Goal: Transaction & Acquisition: Purchase product/service

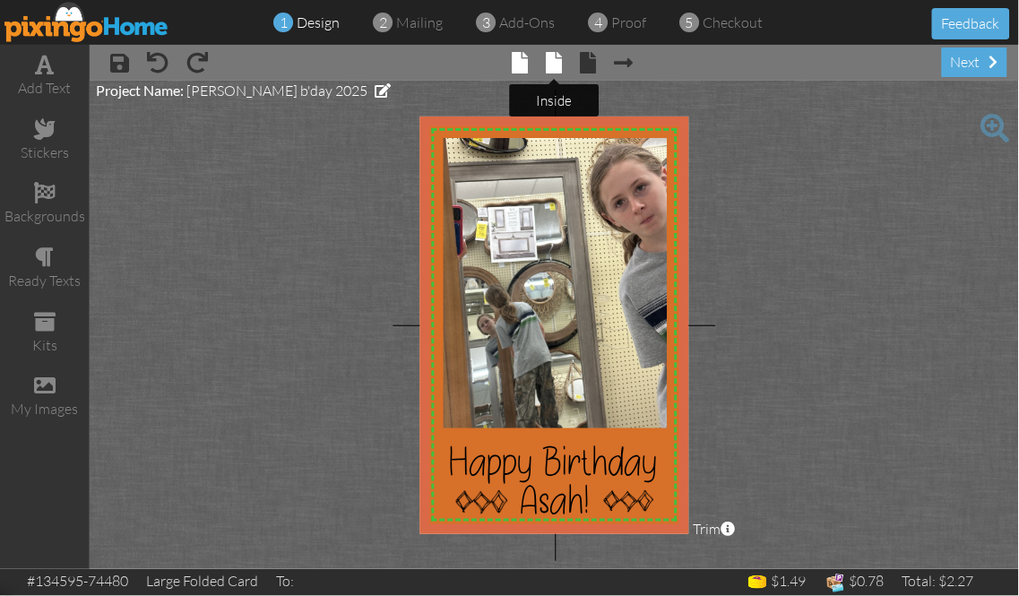
click at [559, 69] on span at bounding box center [554, 63] width 16 height 22
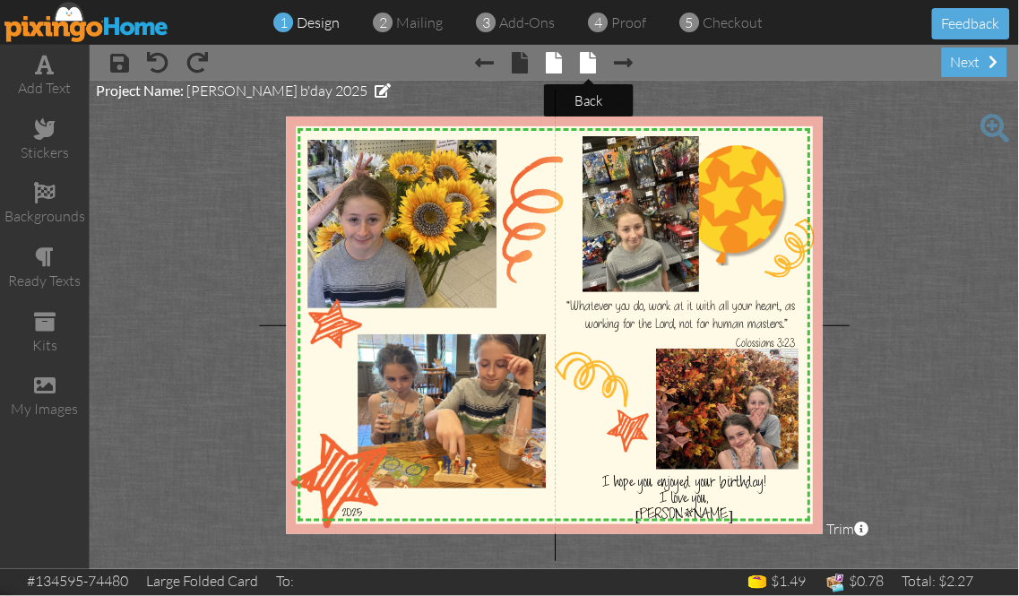
click at [594, 61] on span at bounding box center [589, 63] width 16 height 22
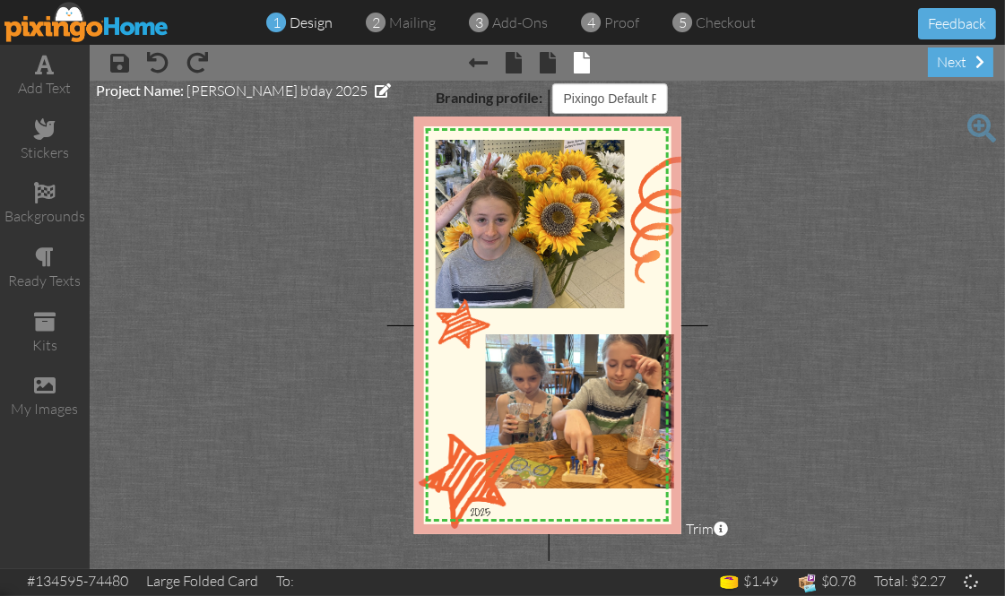
select select "object:2800"
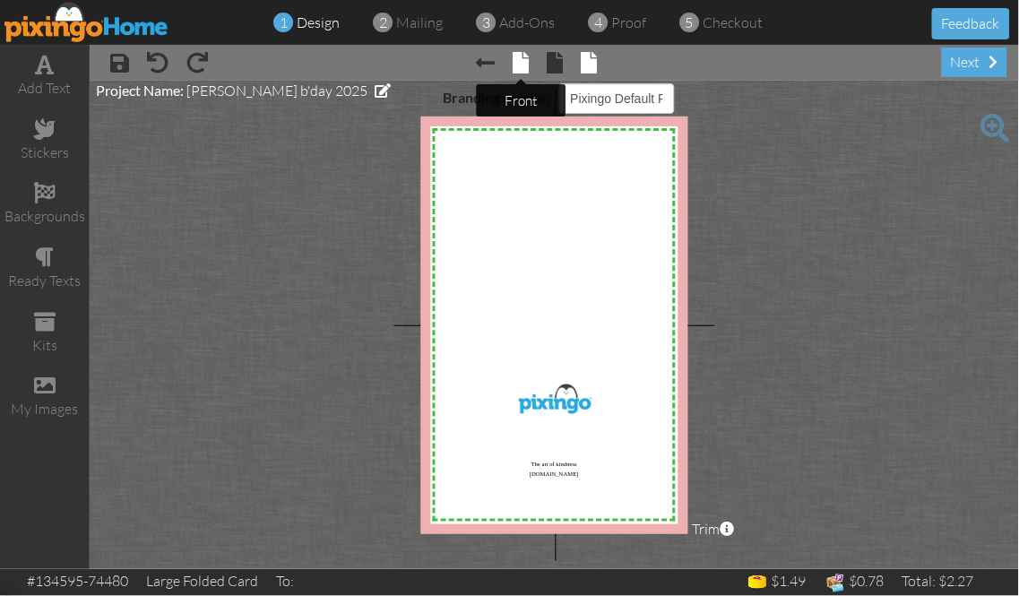
click at [521, 61] on span at bounding box center [521, 63] width 16 height 22
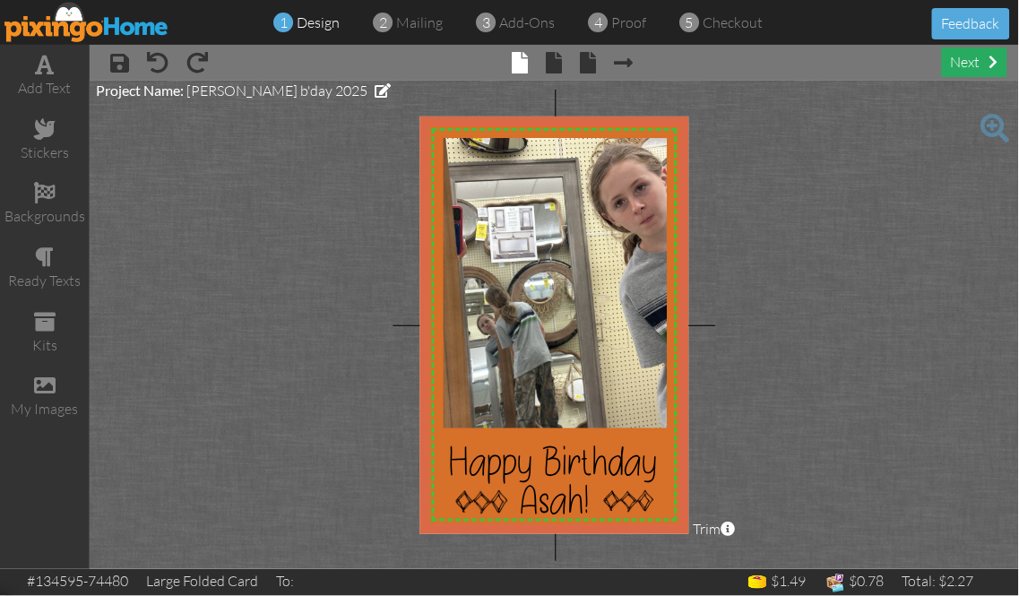
click at [961, 65] on div "next" at bounding box center [974, 63] width 65 height 30
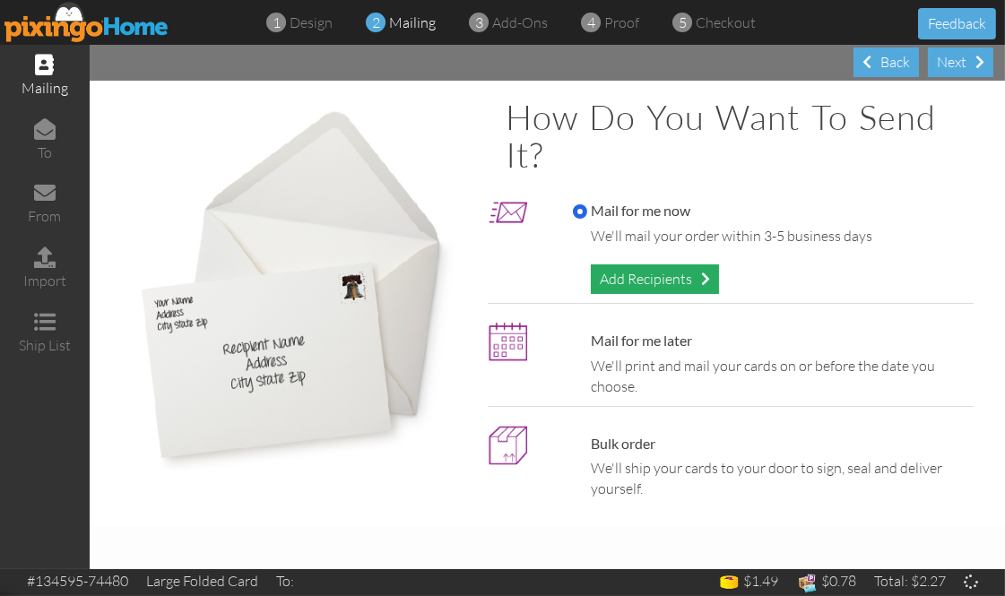
click at [644, 279] on div "Add Recipients" at bounding box center [655, 279] width 128 height 30
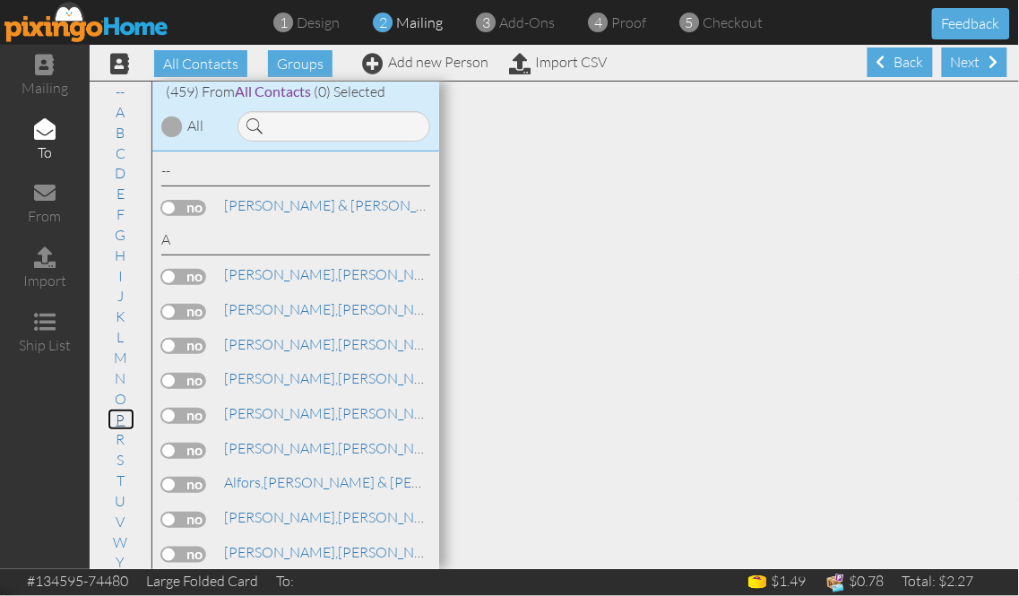
click at [112, 419] on link "P" at bounding box center [121, 420] width 27 height 22
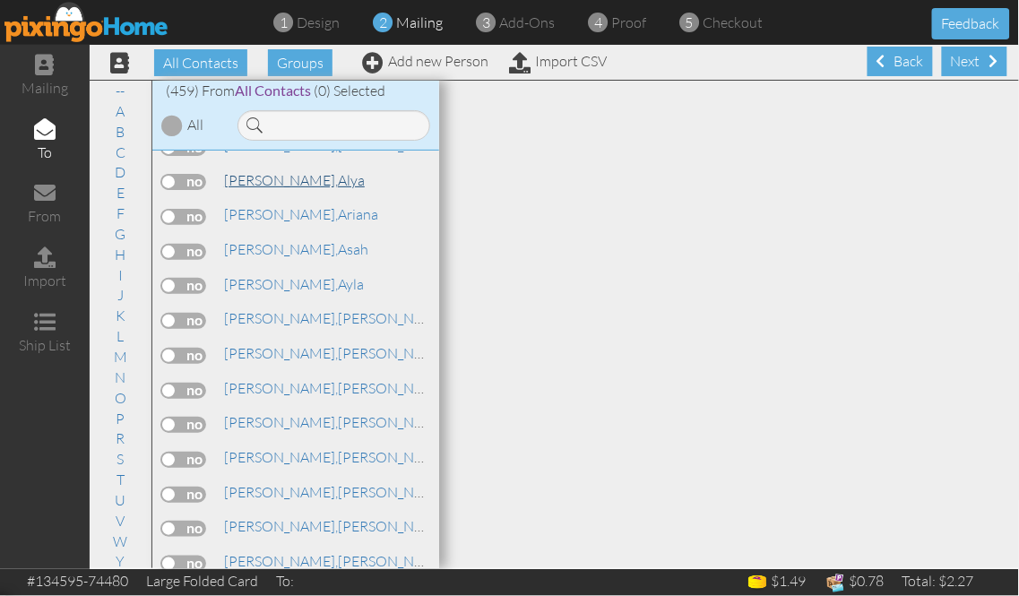
scroll to position [11239, 0]
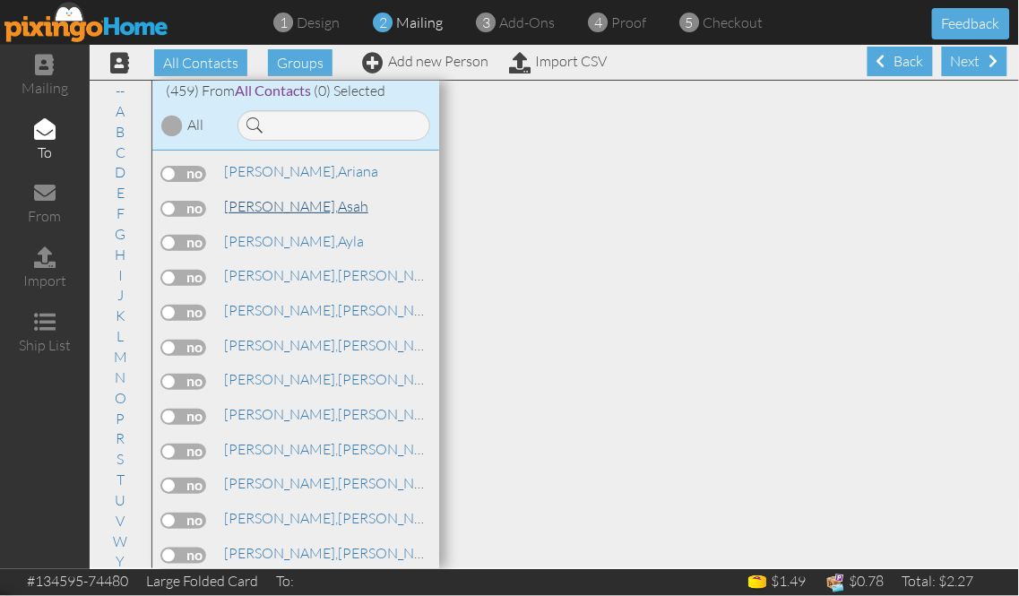
click at [251, 215] on span "[PERSON_NAME]," at bounding box center [281, 206] width 114 height 18
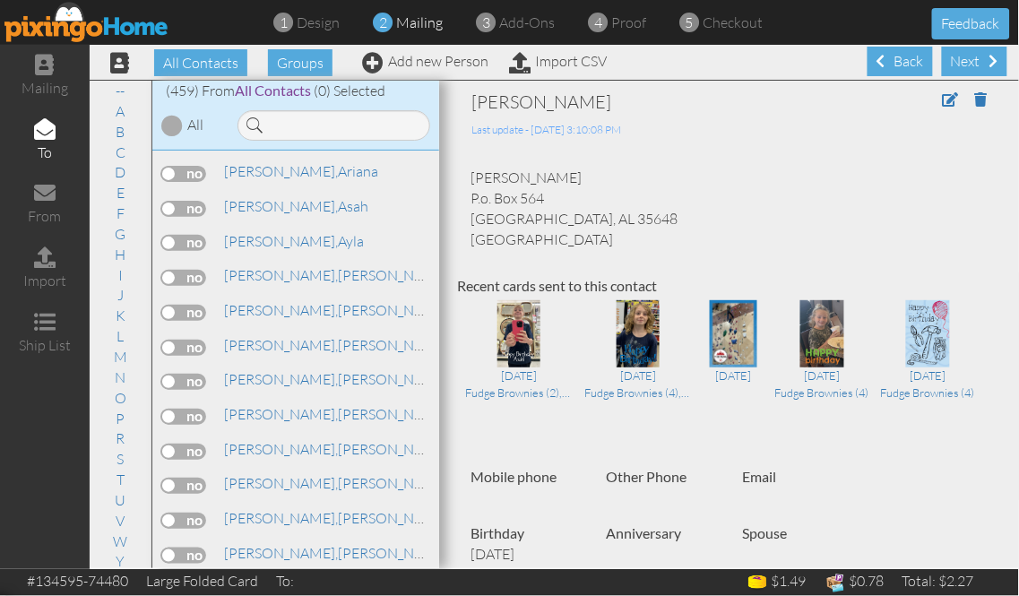
click at [194, 217] on label at bounding box center [183, 209] width 45 height 16
click at [0, 0] on input "checkbox" at bounding box center [0, 0] width 0 height 0
click at [956, 69] on div "Next" at bounding box center [974, 62] width 65 height 30
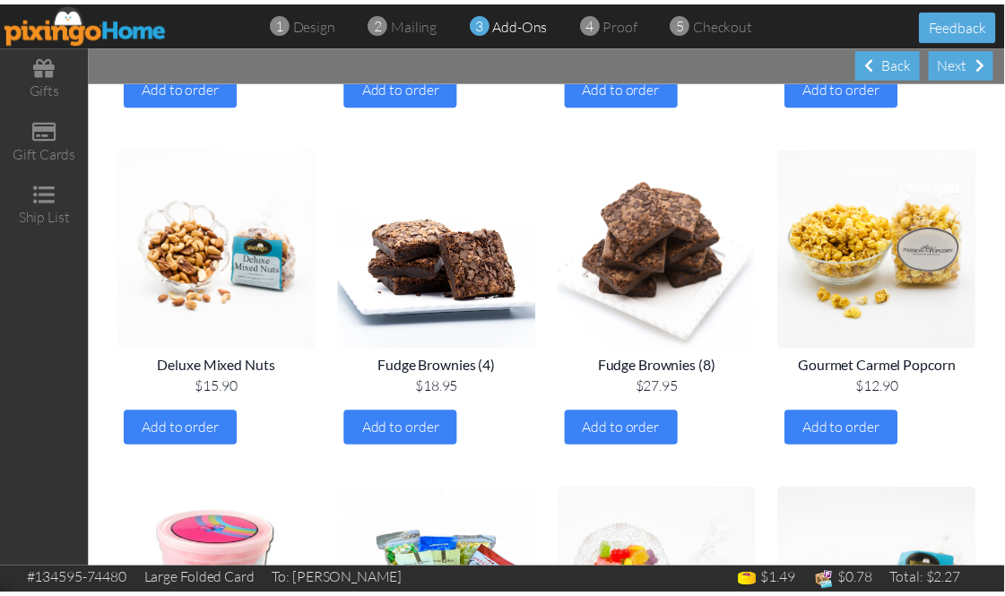
scroll to position [796, 0]
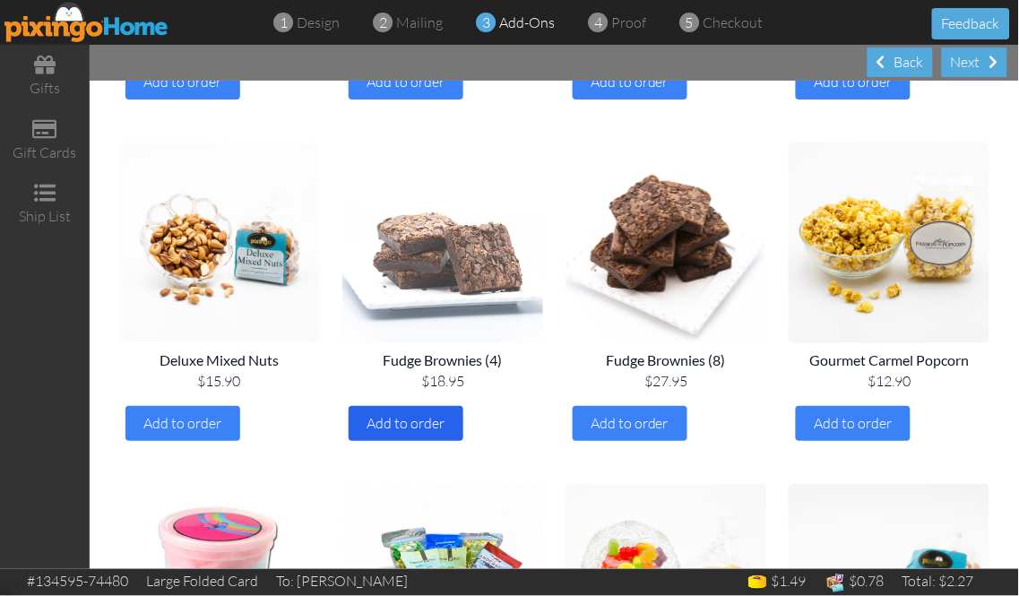
click at [419, 424] on span "Add to order" at bounding box center [407, 423] width 78 height 18
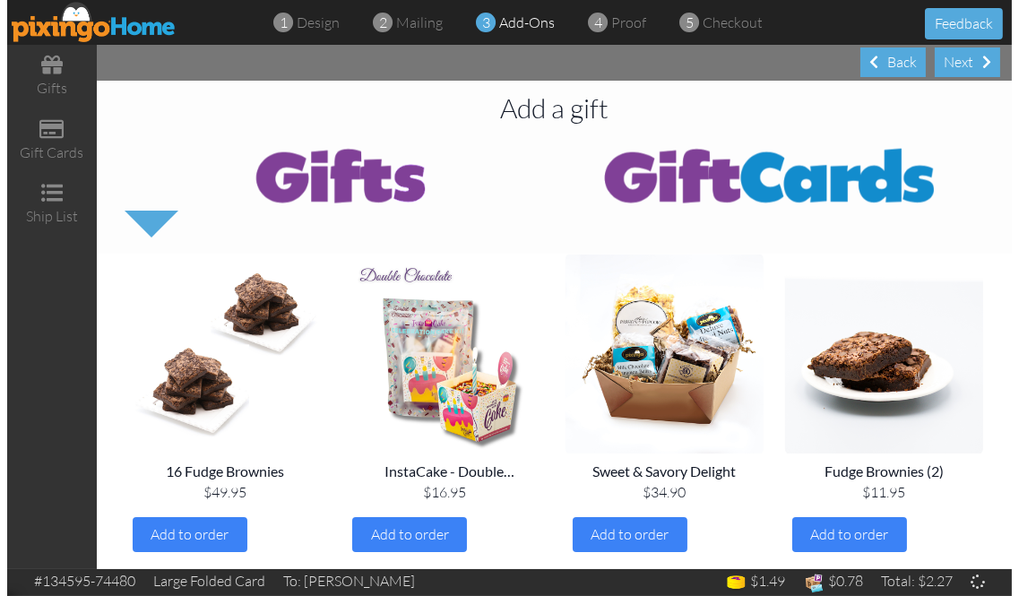
scroll to position [0, 0]
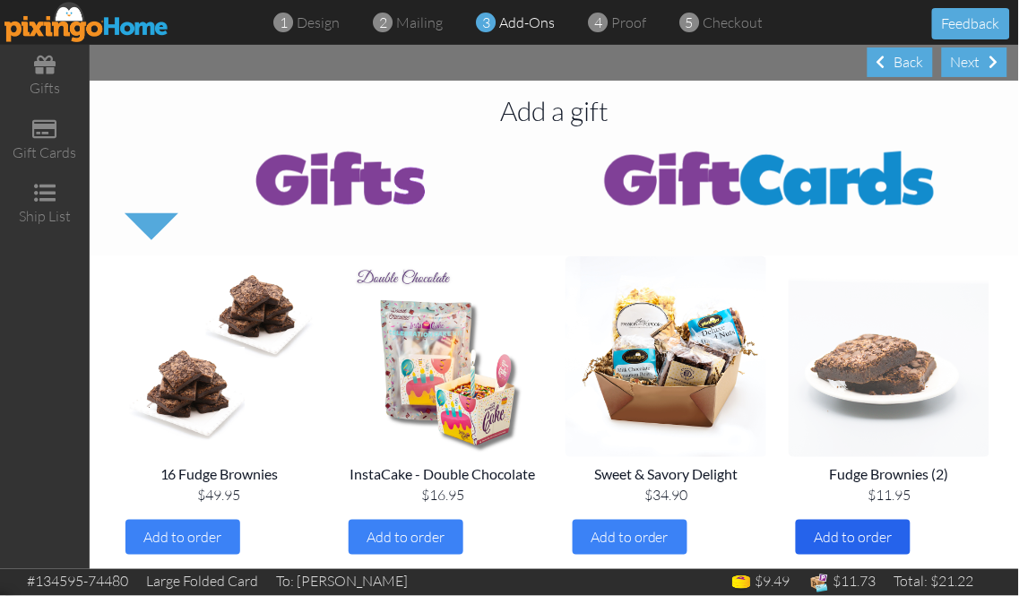
click at [834, 535] on span "Add to order" at bounding box center [853, 537] width 78 height 18
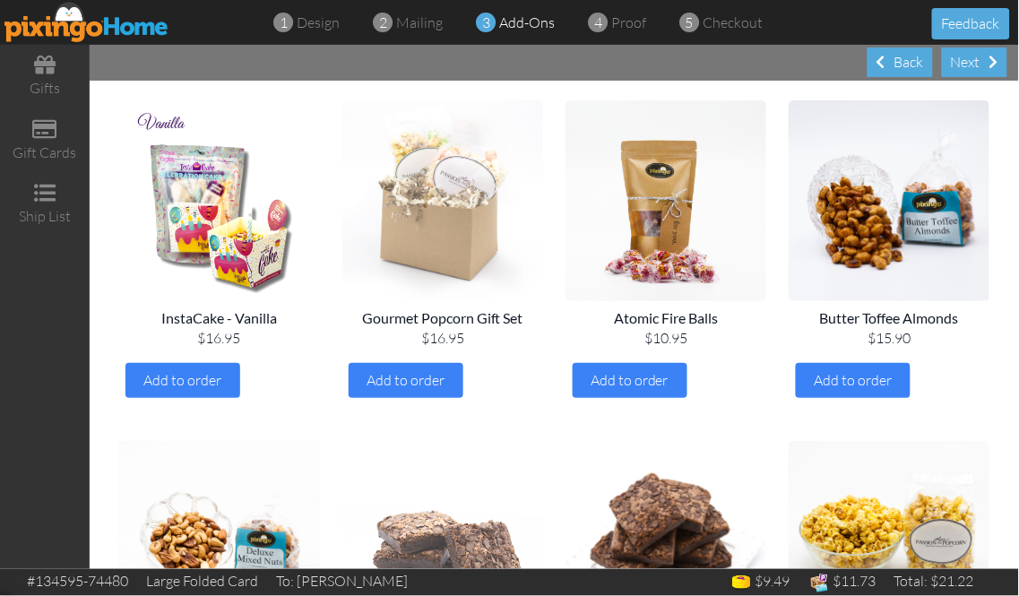
scroll to position [398, 0]
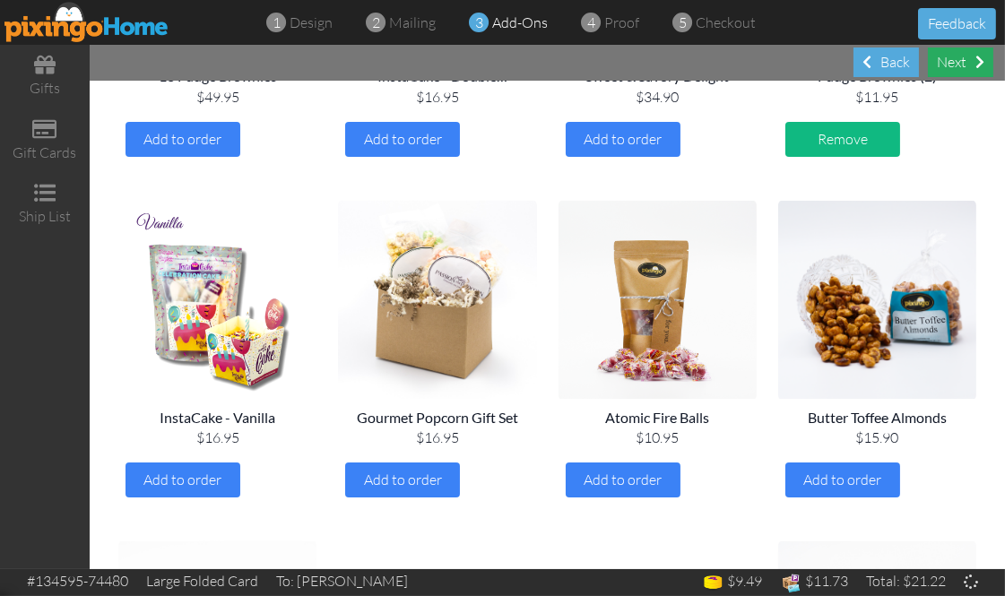
click at [950, 65] on div "Next" at bounding box center [960, 63] width 65 height 30
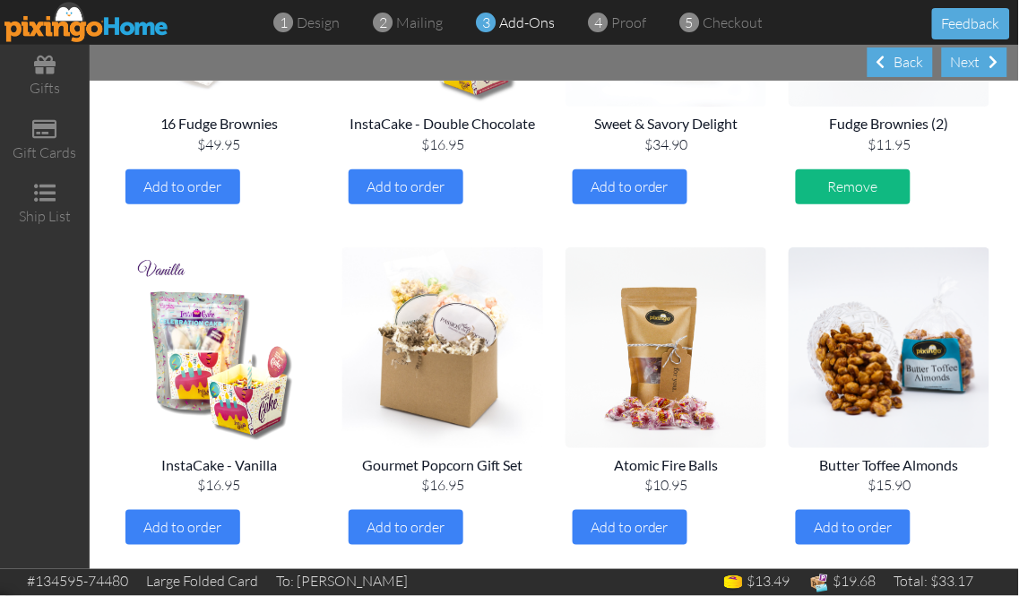
scroll to position [299, 0]
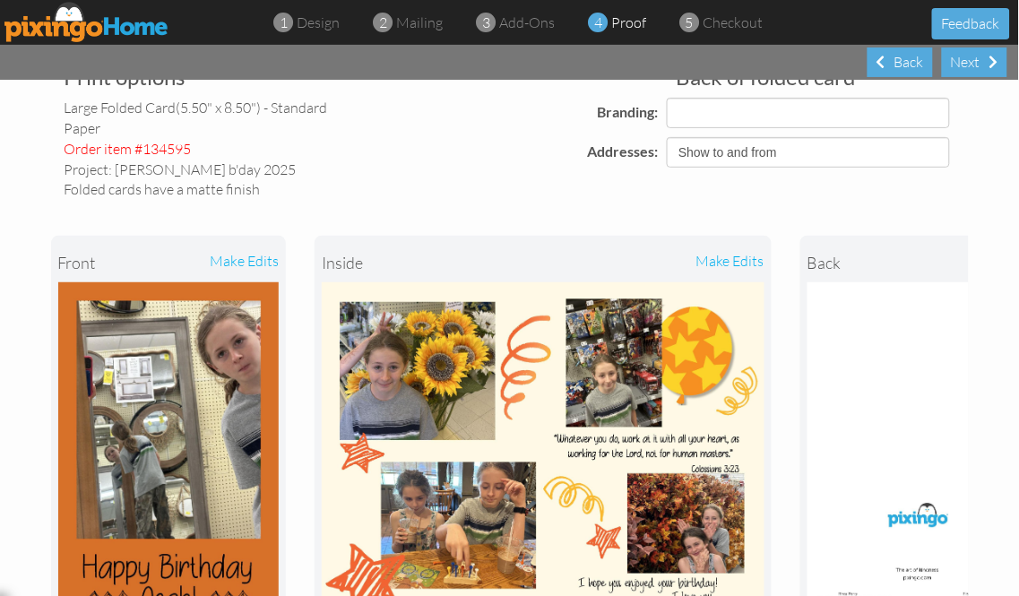
scroll to position [199, 0]
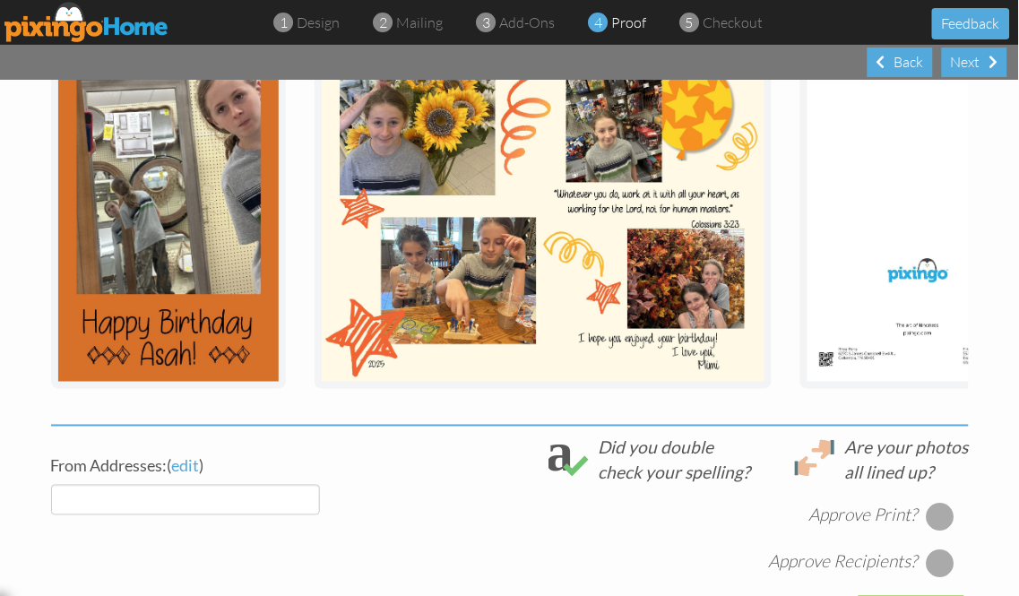
select select "object:4531"
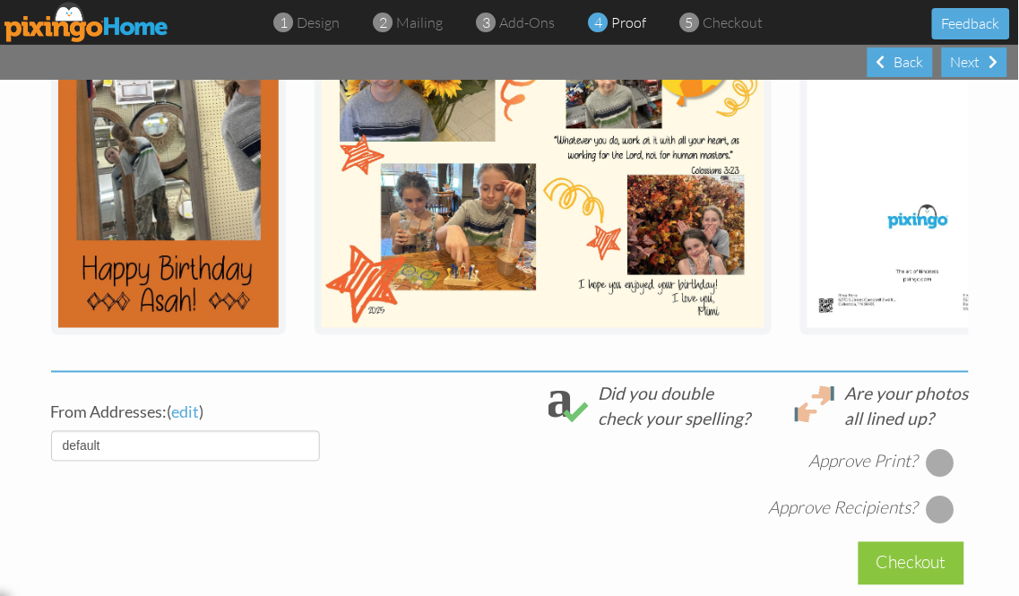
select select "object:4543"
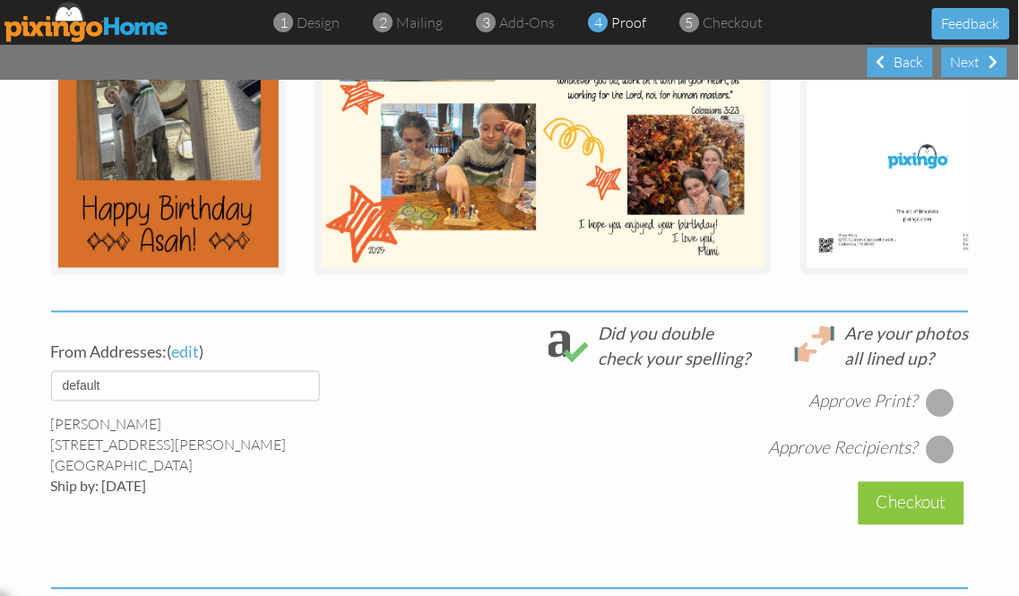
scroll to position [498, 0]
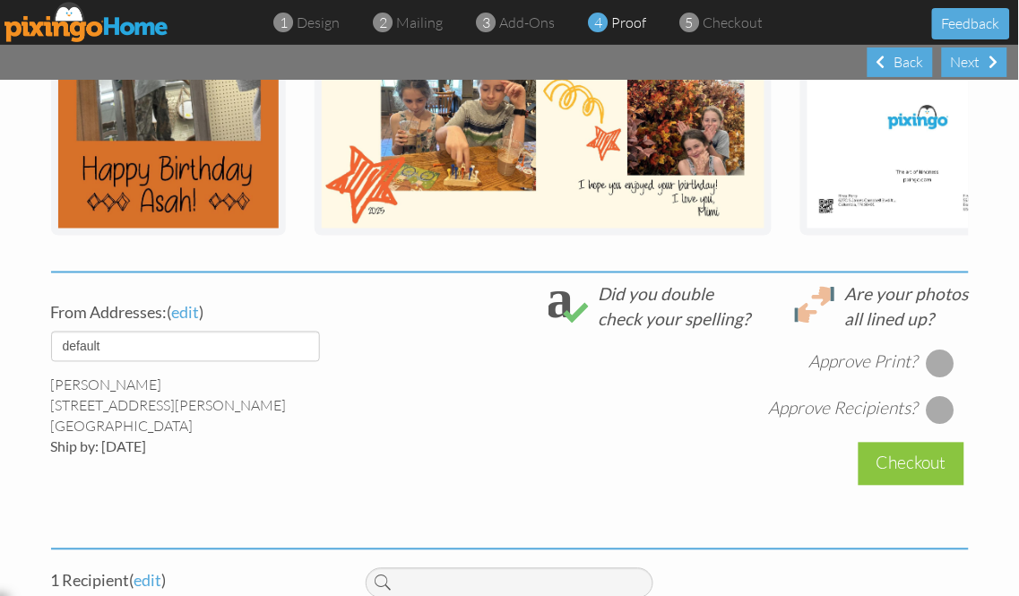
click at [936, 378] on div at bounding box center [940, 364] width 29 height 29
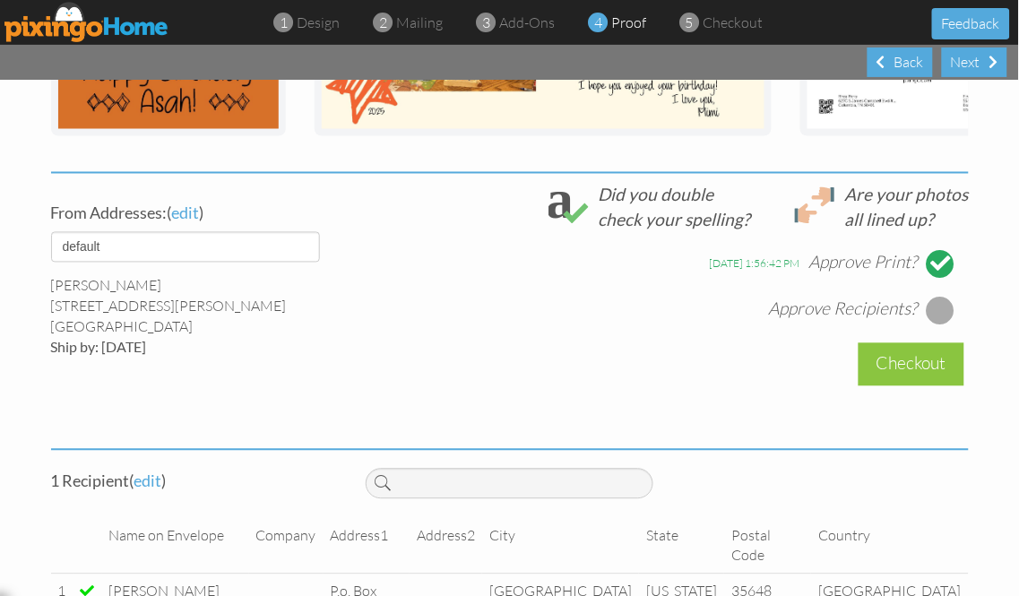
scroll to position [639, 0]
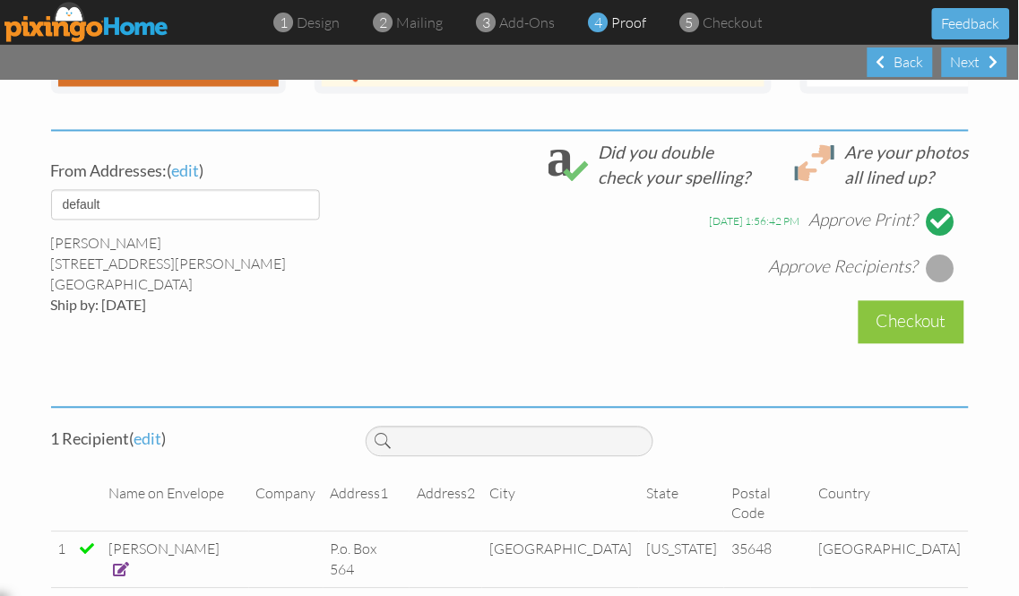
click at [934, 283] on div at bounding box center [940, 269] width 29 height 29
click at [907, 335] on div "Checkout" at bounding box center [912, 322] width 106 height 42
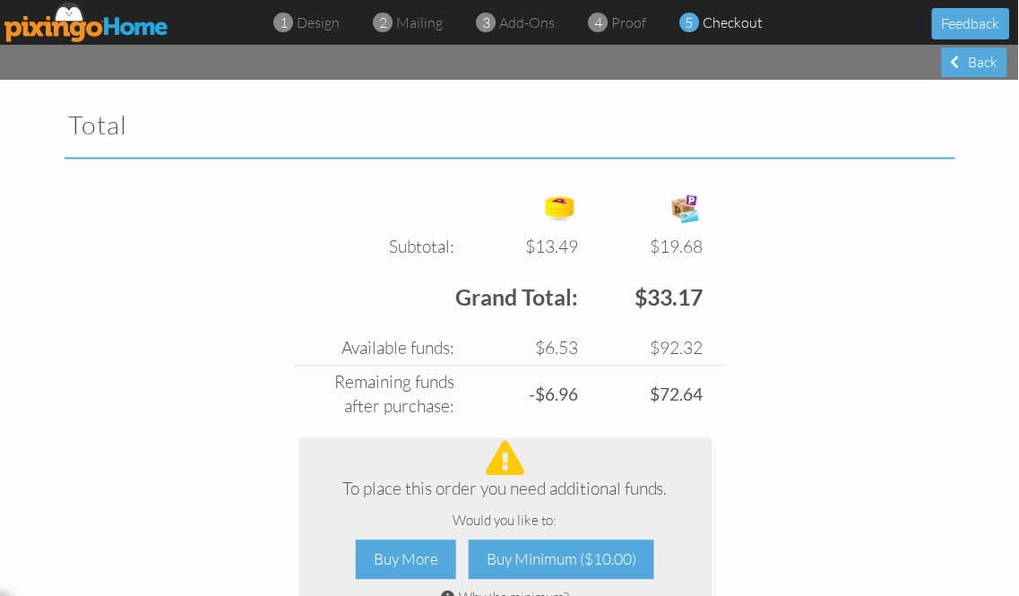
scroll to position [697, 0]
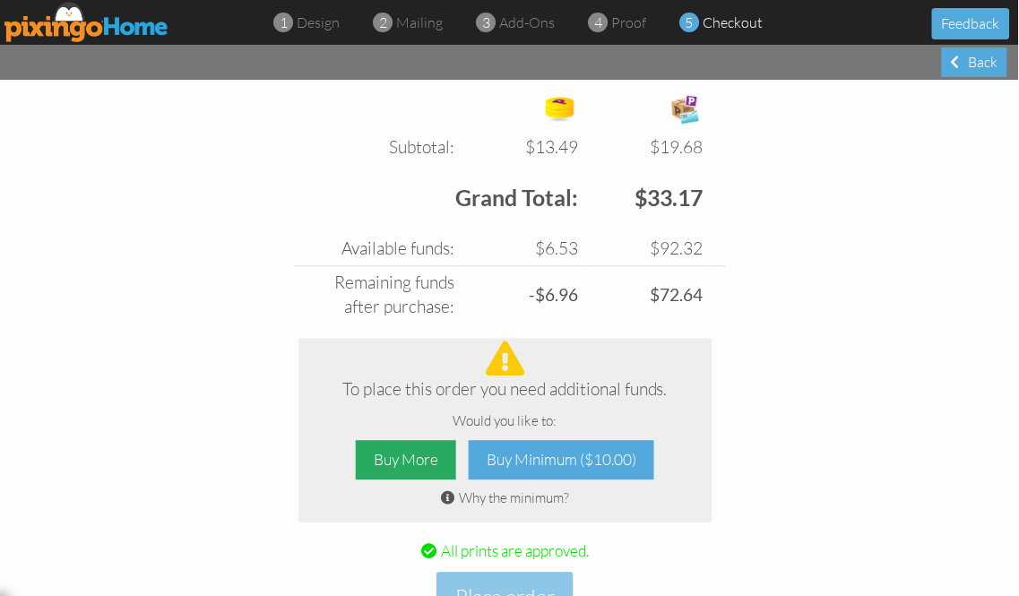
click at [417, 454] on div "Buy More" at bounding box center [406, 461] width 100 height 40
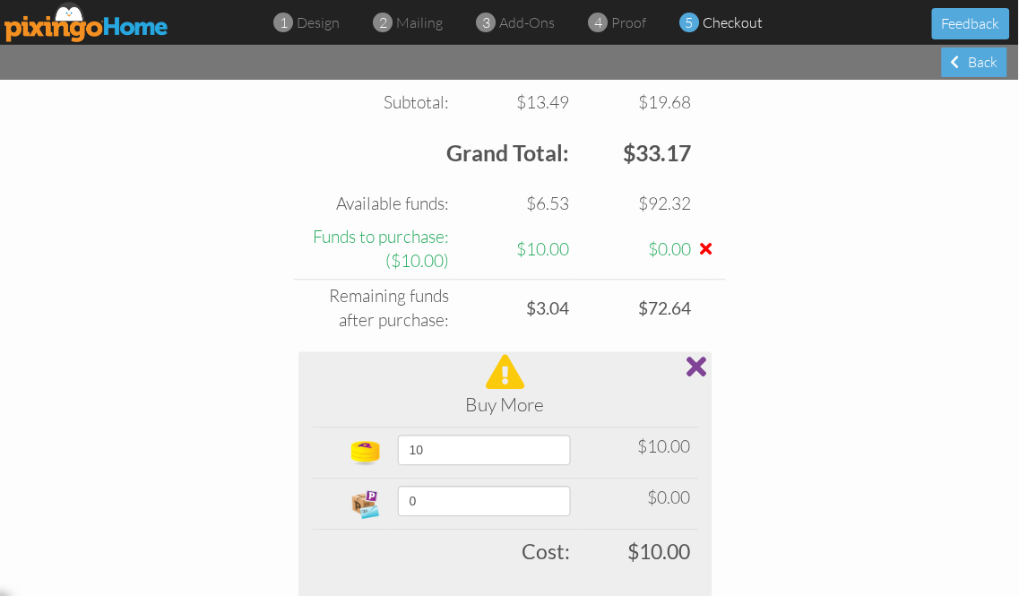
scroll to position [796, 0]
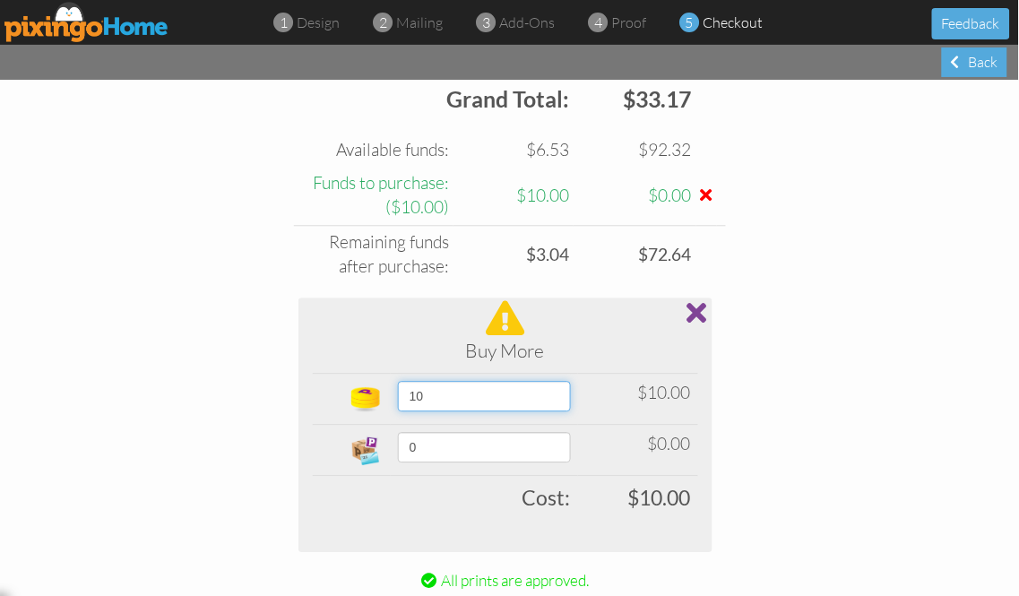
click at [561, 396] on select "10 20 30 40 50 60 70 80 90 100 150 200 250 300 350 400 (10% off) 450 (10% off) …" at bounding box center [484, 396] width 173 height 30
select select "object:4605"
click at [398, 381] on select "10 20 30 40 50 60 70 80 90 100 150 200 250 300 350 400 (10% off) 450 (10% off) …" at bounding box center [484, 396] width 173 height 30
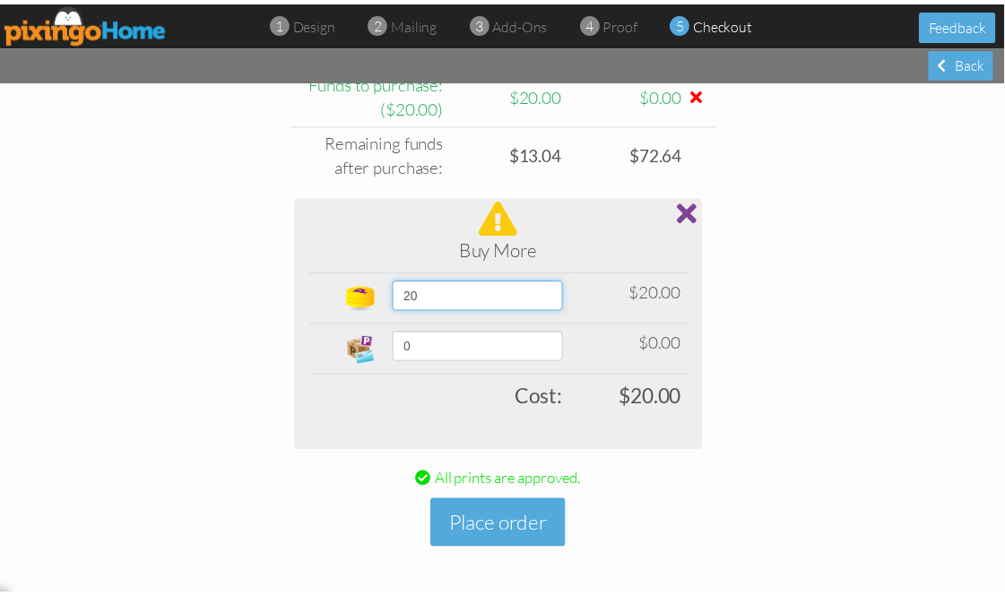
scroll to position [899, 0]
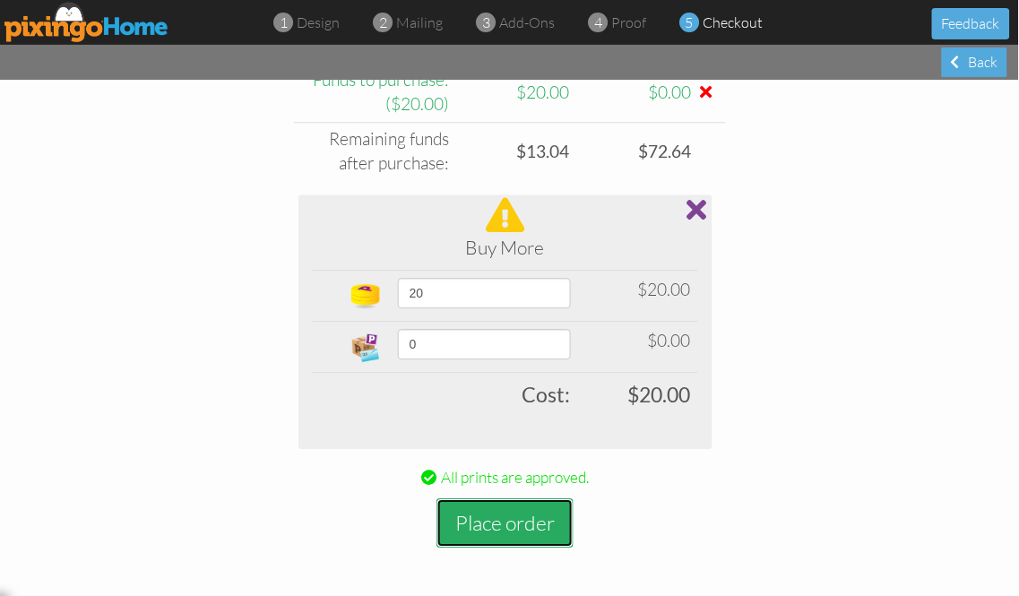
click at [534, 526] on button "Place order" at bounding box center [505, 522] width 137 height 49
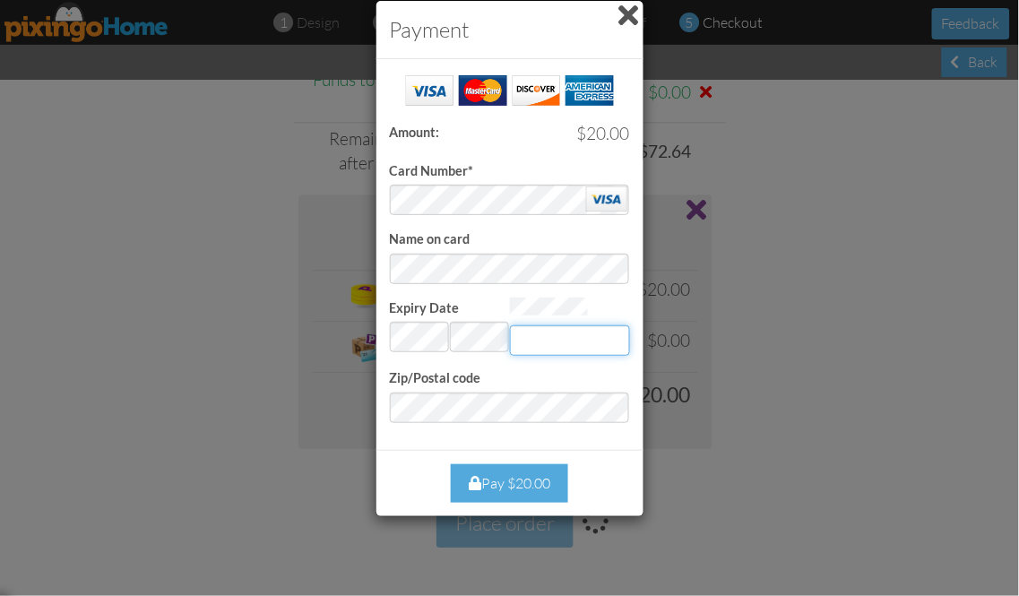
click at [572, 330] on input "Expiry Date" at bounding box center [570, 340] width 120 height 30
type input "069"
click at [516, 481] on div "Pay $20.00" at bounding box center [509, 483] width 117 height 39
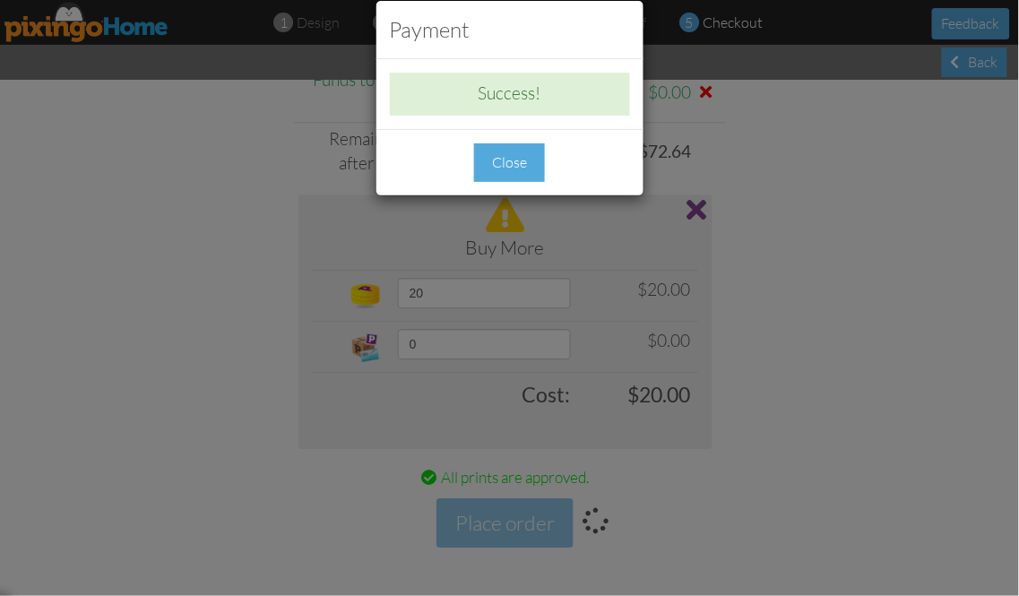
click at [495, 163] on div "Close" at bounding box center [509, 162] width 71 height 39
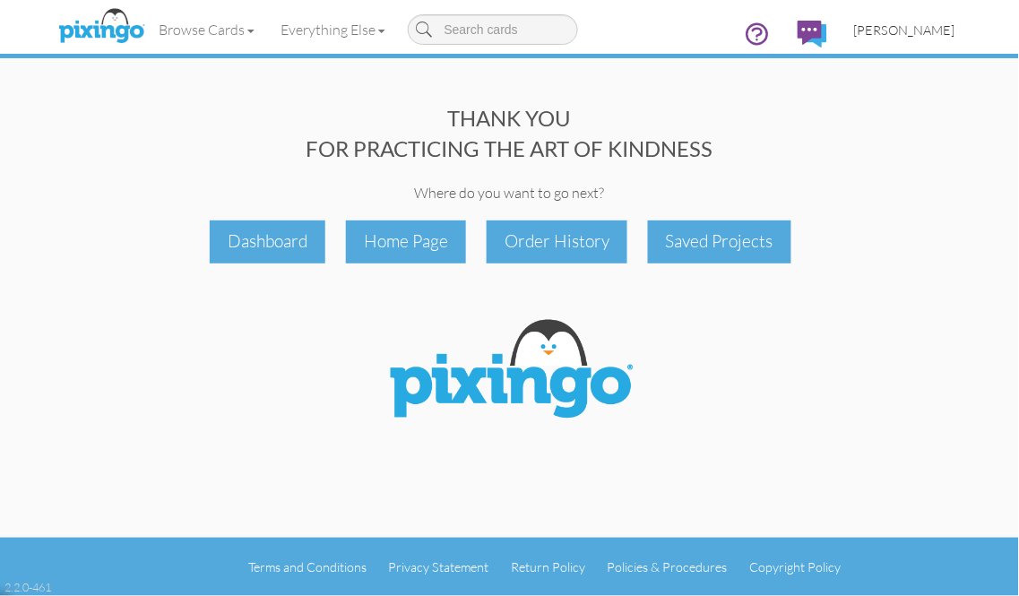
click at [917, 30] on span "[PERSON_NAME]" at bounding box center [904, 29] width 101 height 15
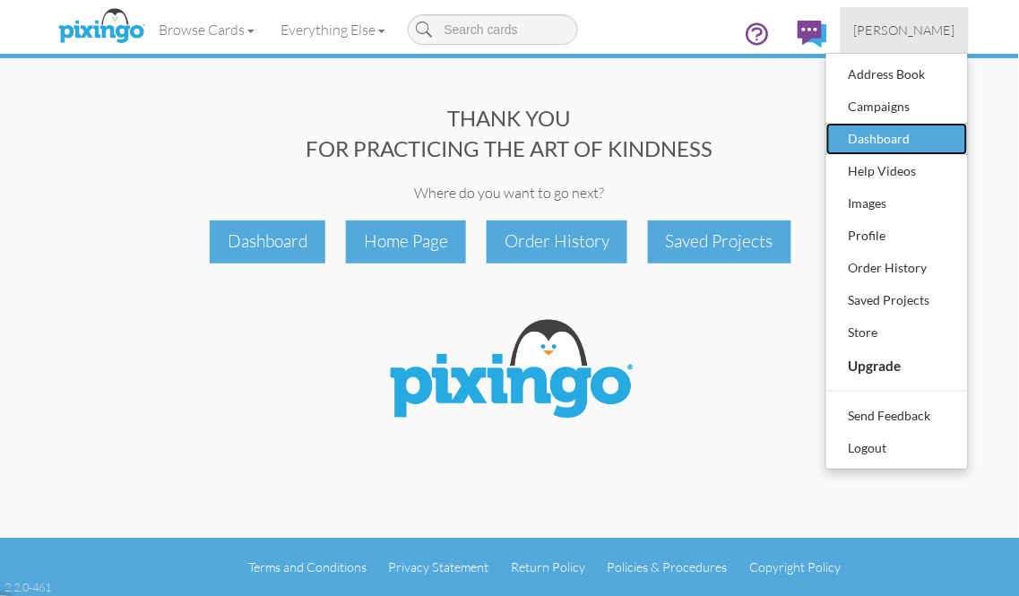
click at [865, 139] on div "Dashboard" at bounding box center [898, 139] width 106 height 27
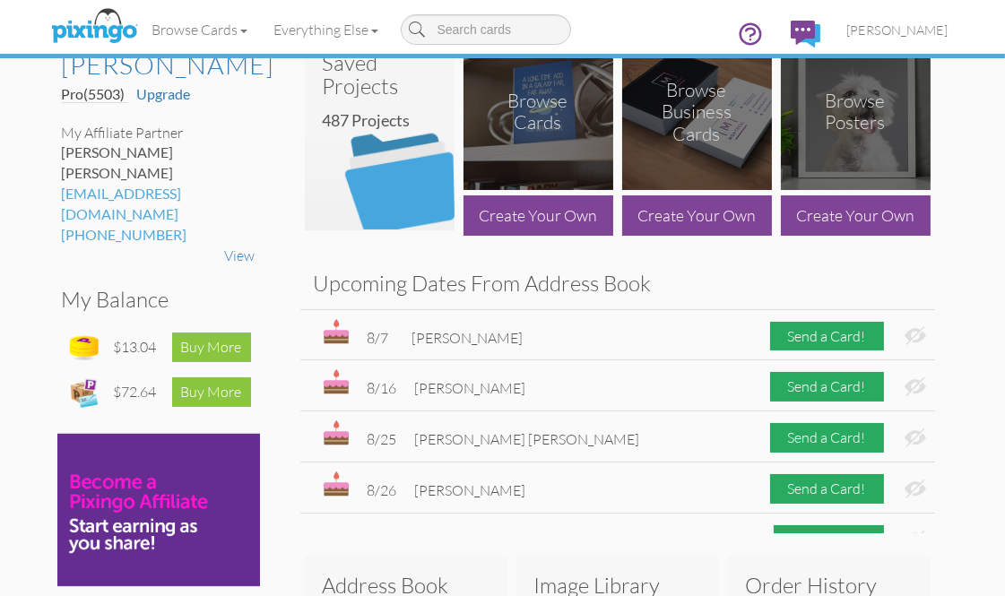
scroll to position [100, 0]
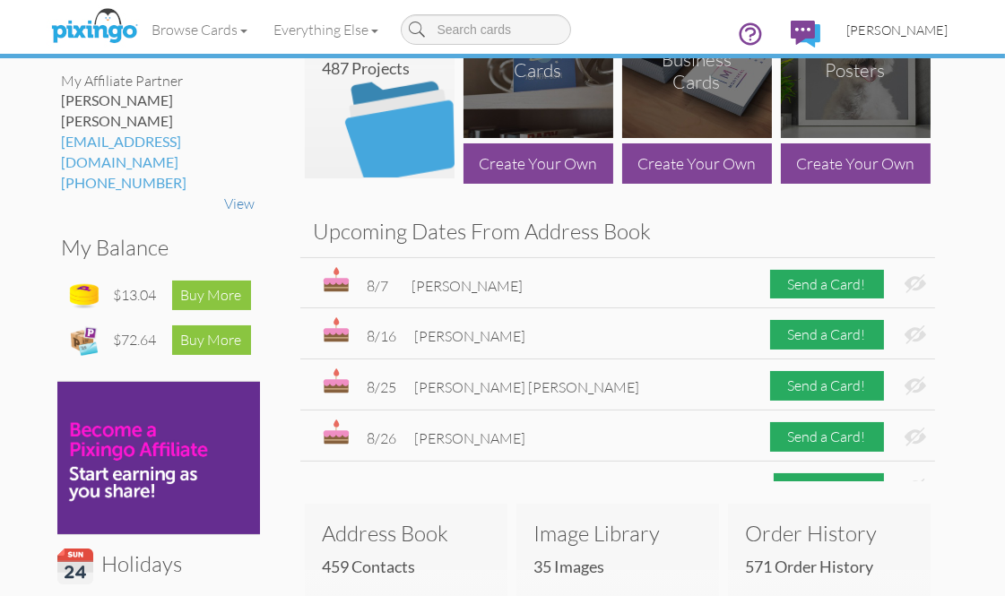
click at [927, 31] on span "[PERSON_NAME]" at bounding box center [897, 29] width 101 height 15
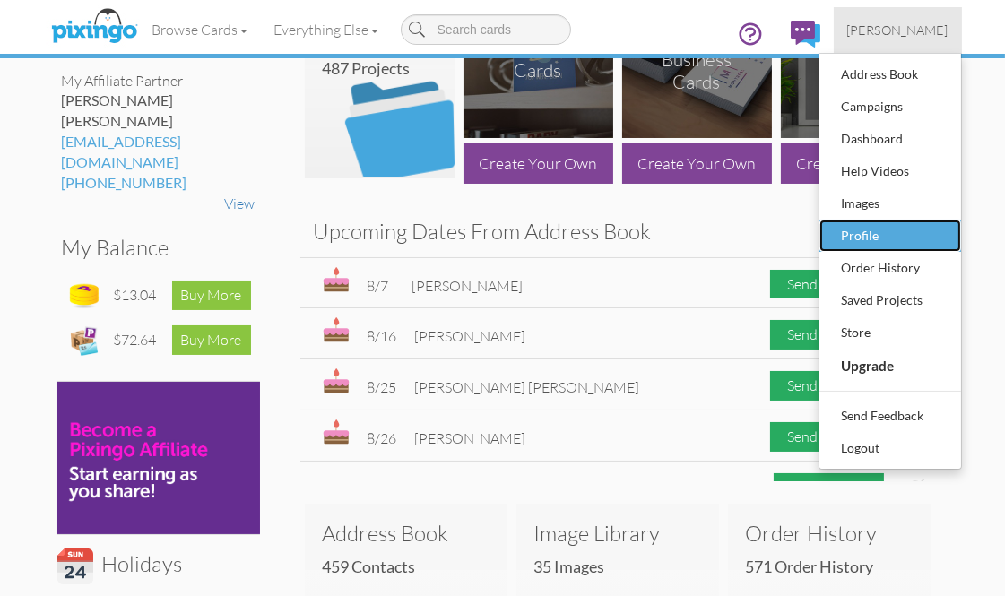
click at [872, 230] on div "Profile" at bounding box center [890, 235] width 106 height 27
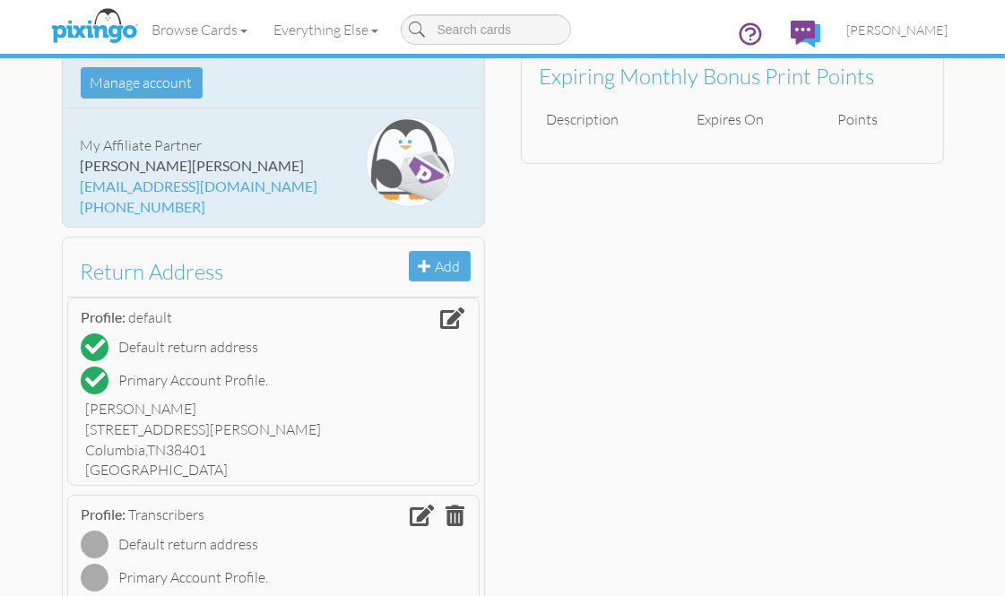
scroll to position [299, 0]
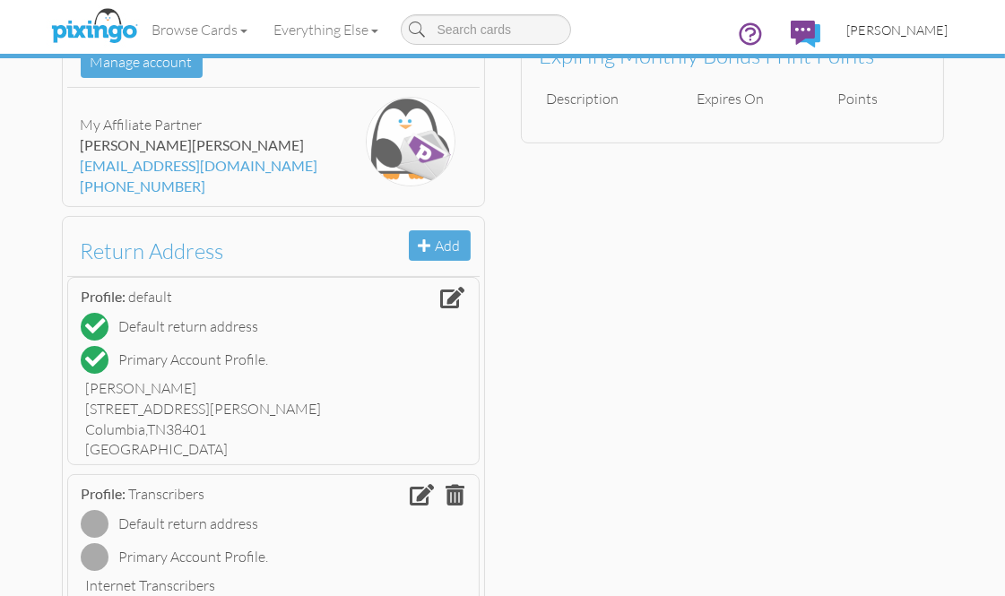
click at [924, 30] on span "[PERSON_NAME]" at bounding box center [897, 29] width 101 height 15
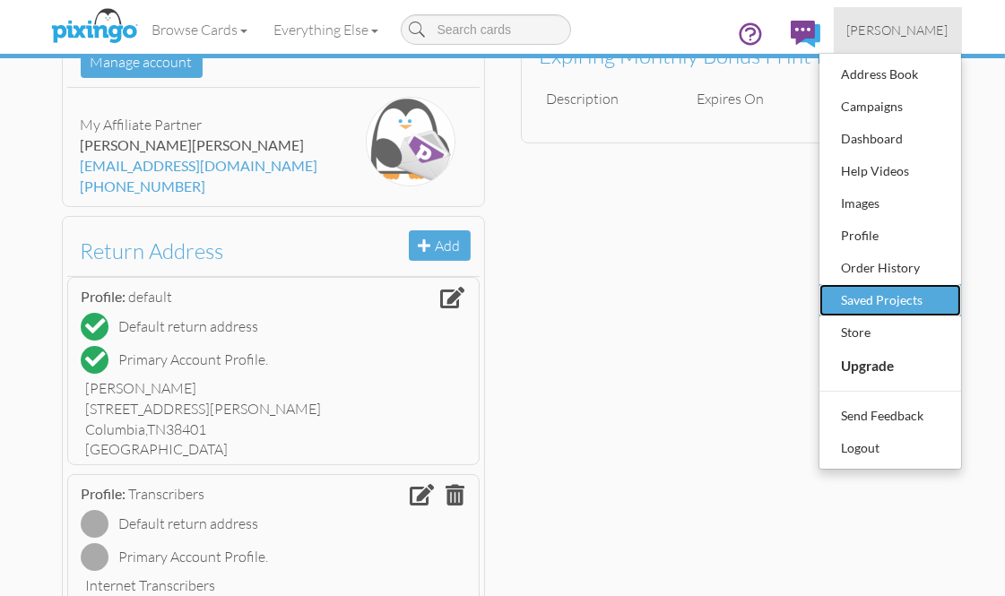
click at [889, 300] on div "Saved Projects" at bounding box center [890, 300] width 106 height 27
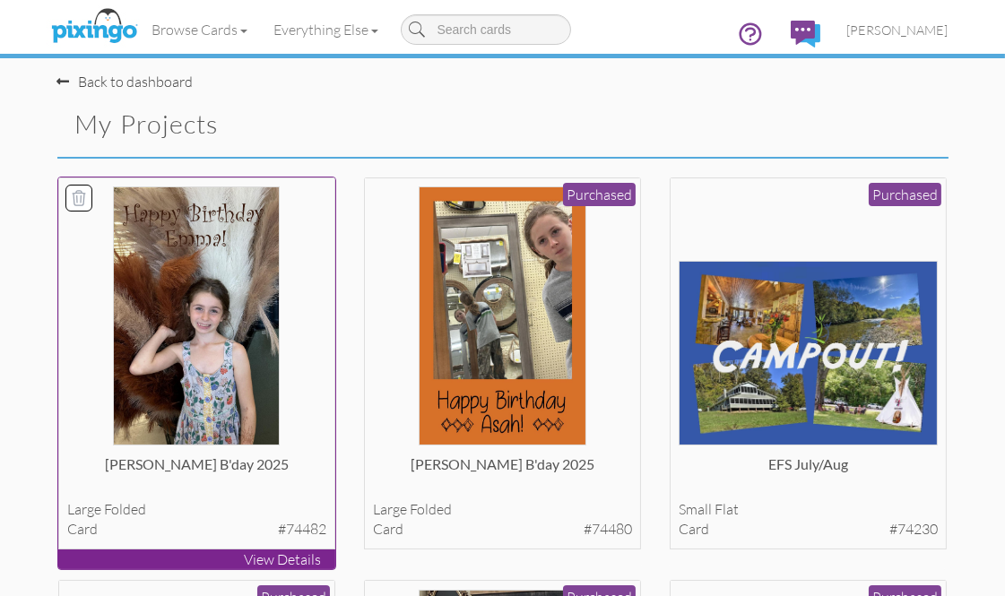
click at [181, 324] on img at bounding box center [196, 315] width 167 height 259
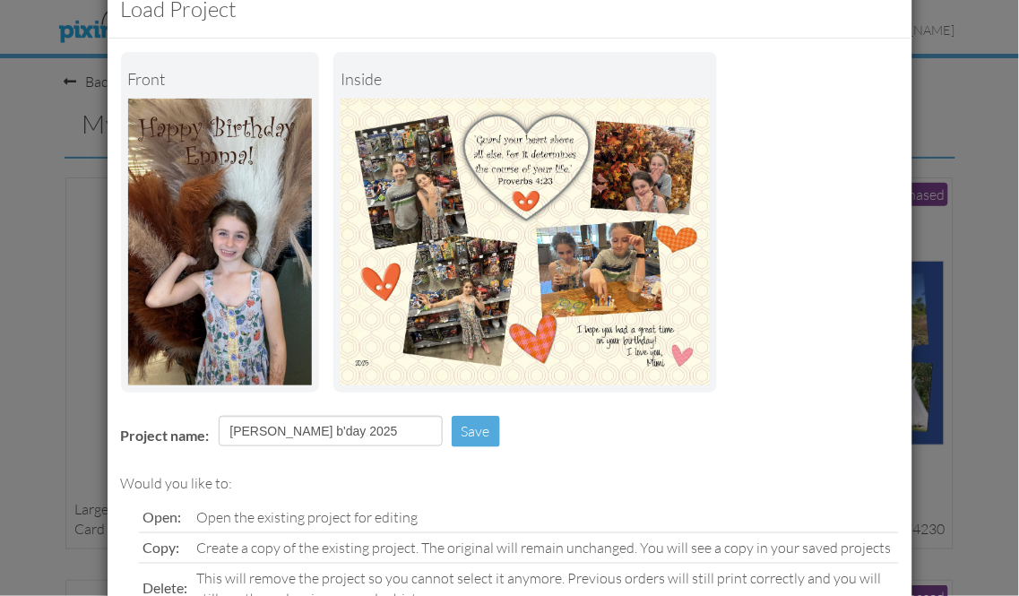
scroll to position [174, 0]
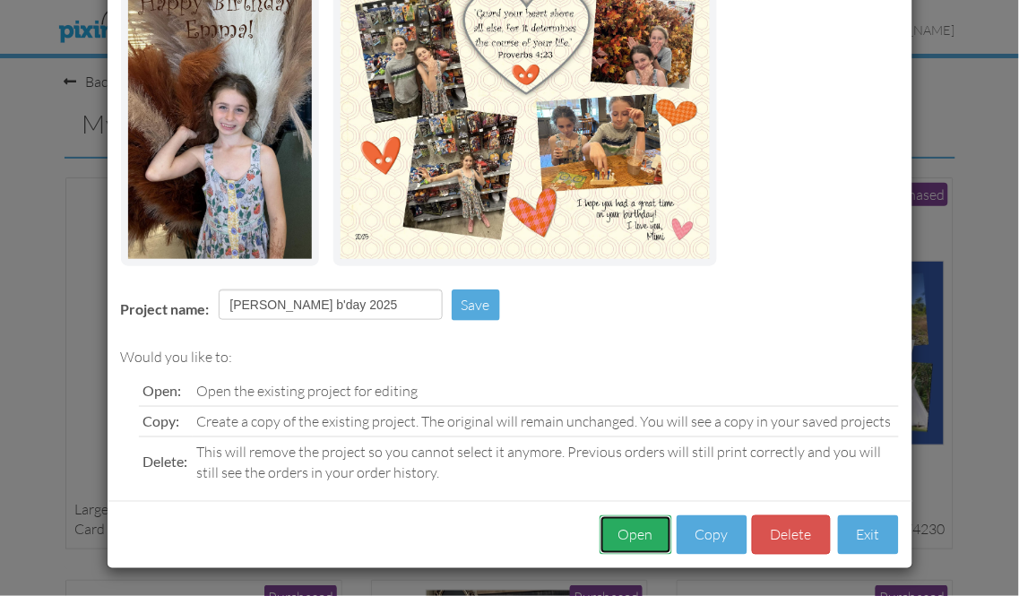
click at [620, 536] on button "Open" at bounding box center [636, 536] width 73 height 40
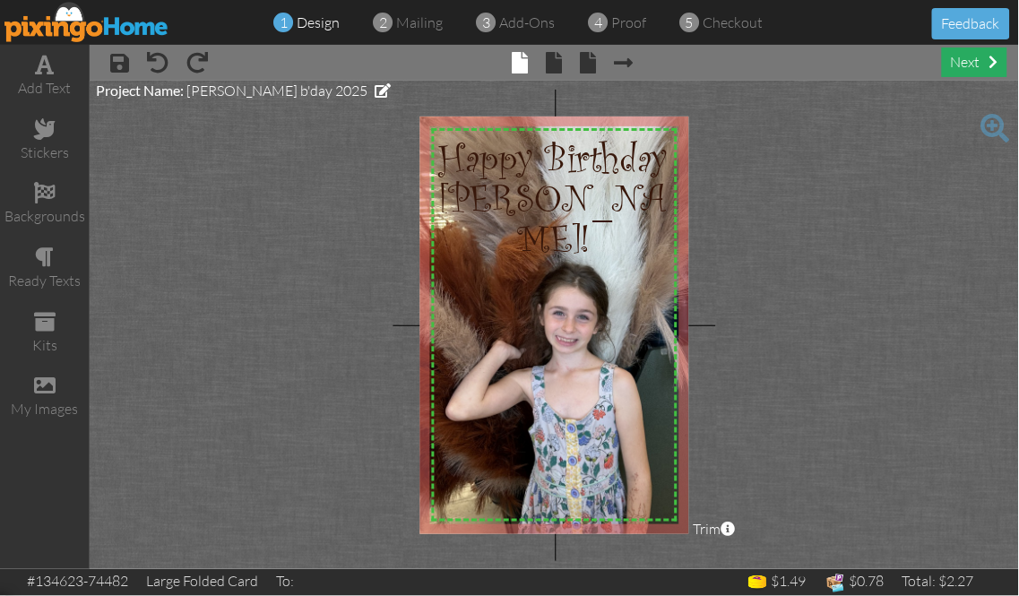
click at [958, 65] on div "next" at bounding box center [974, 63] width 65 height 30
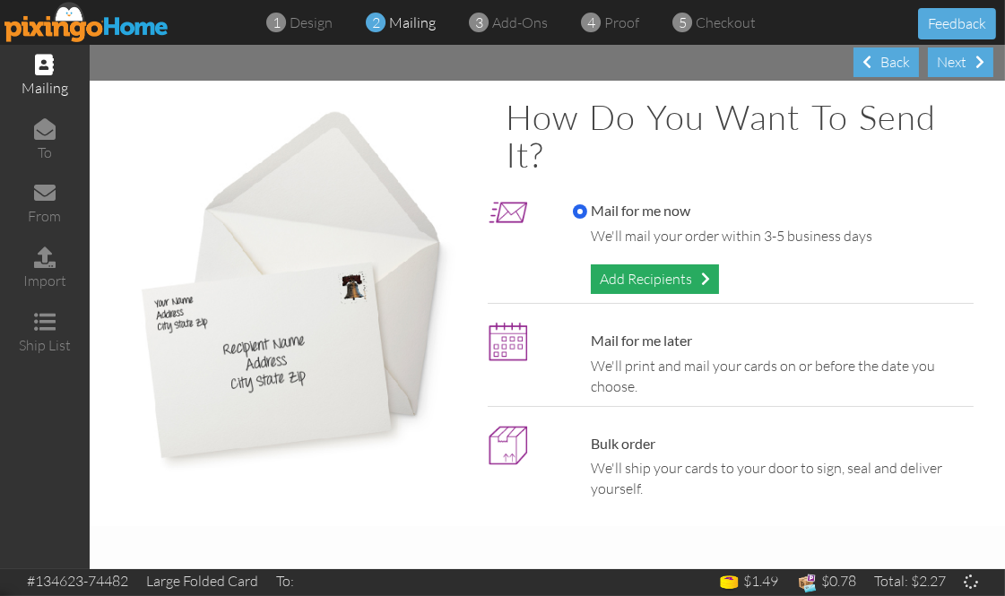
click at [638, 274] on div "Add Recipients" at bounding box center [655, 279] width 128 height 30
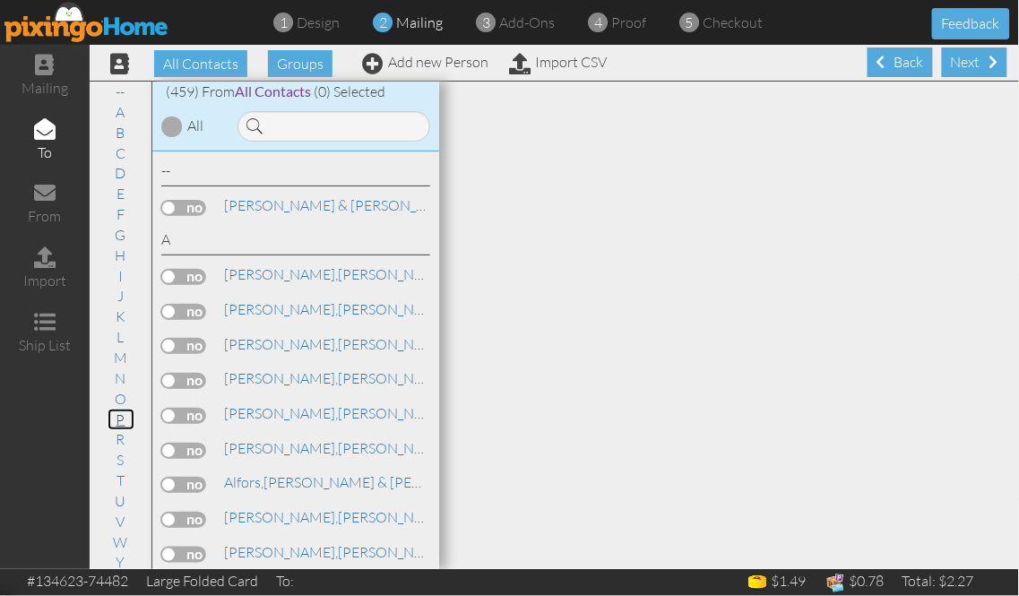
click at [111, 419] on link "P" at bounding box center [121, 420] width 27 height 22
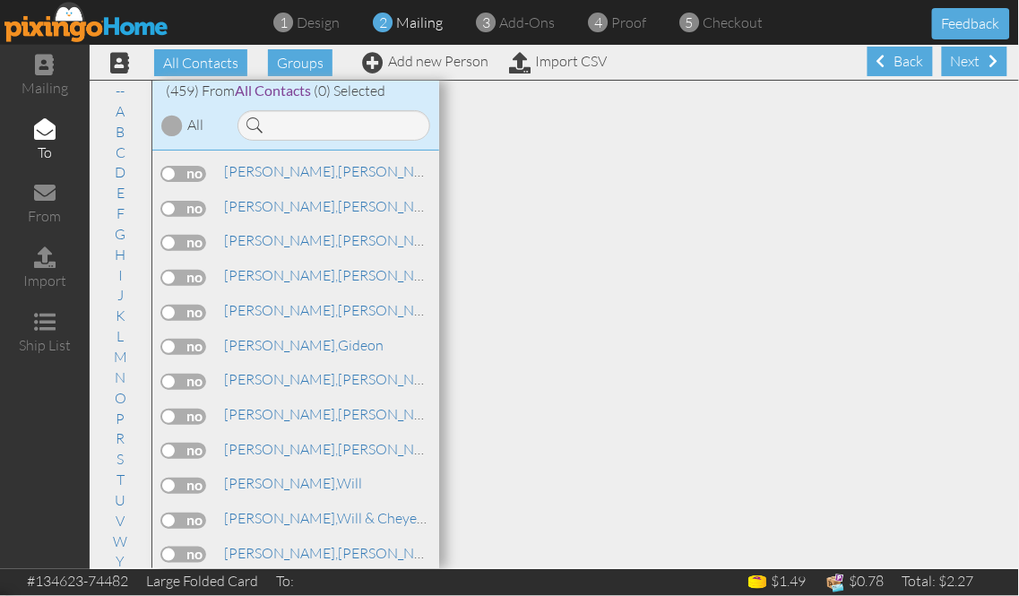
scroll to position [11537, 0]
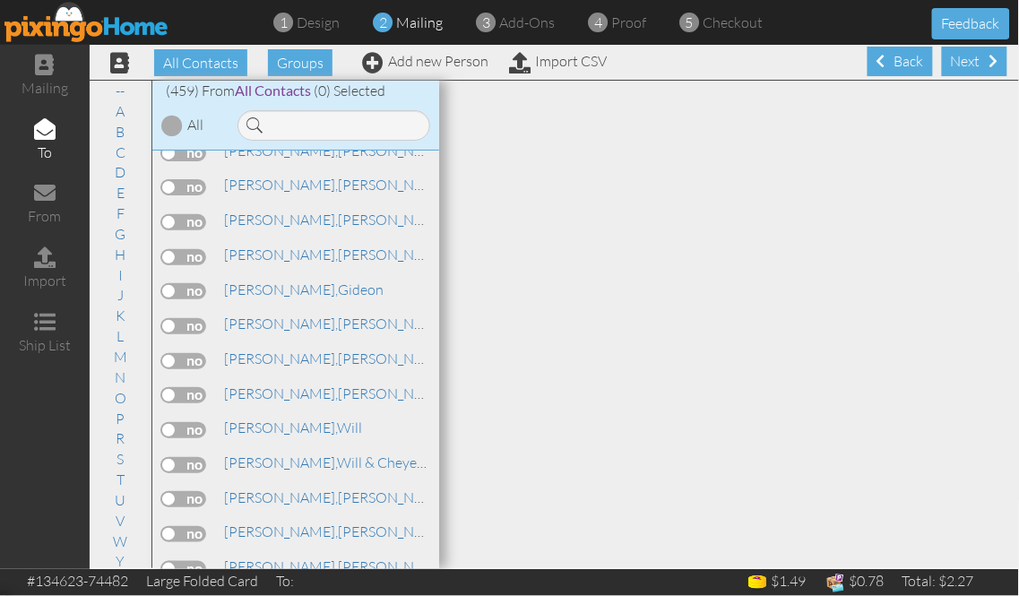
click at [191, 265] on label at bounding box center [183, 257] width 45 height 16
click at [0, 0] on input "checkbox" at bounding box center [0, 0] width 0 height 0
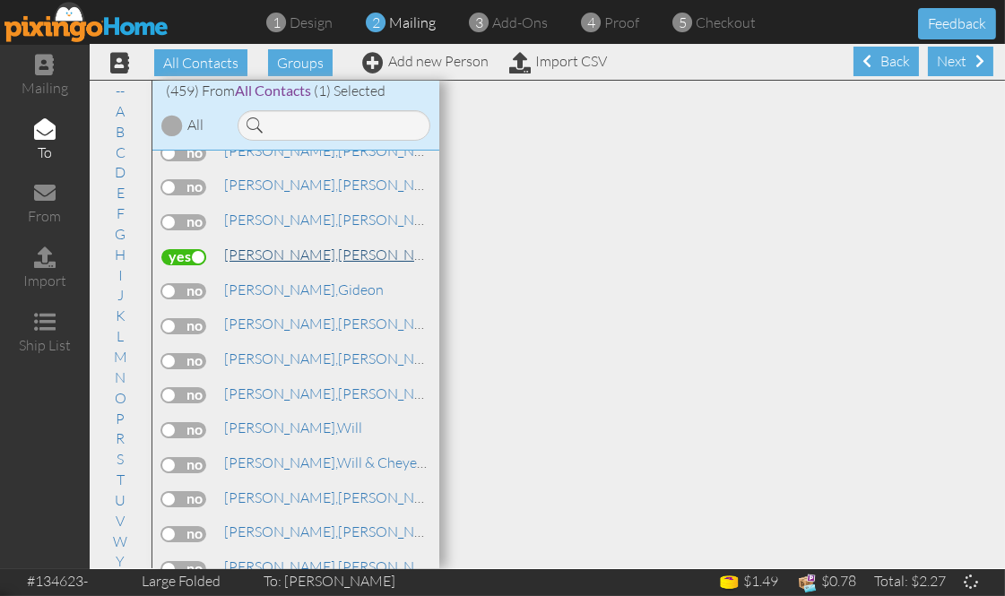
click at [270, 265] on link "[PERSON_NAME]" at bounding box center [393, 255] width 342 height 22
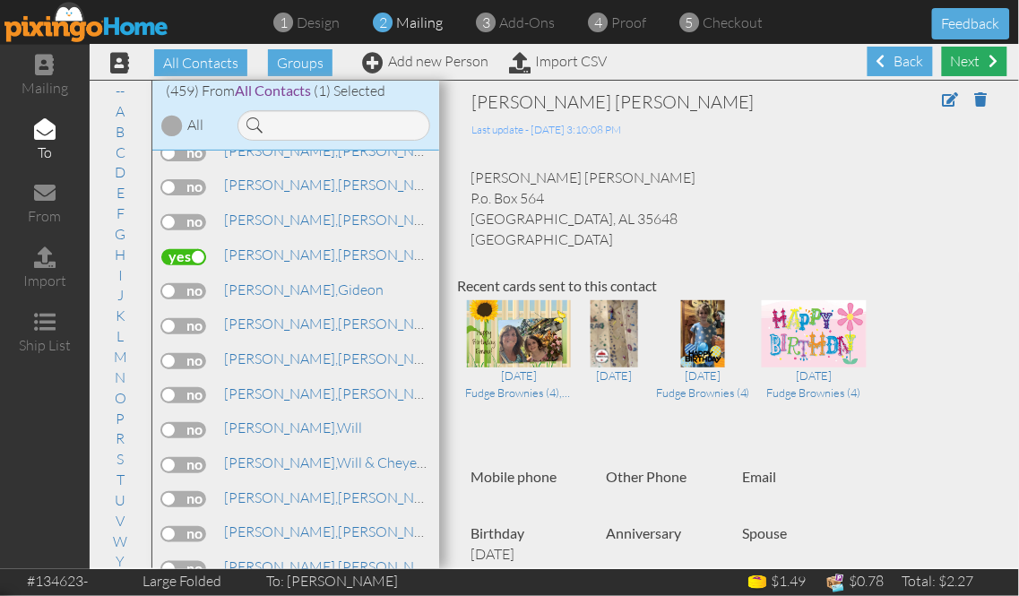
click at [948, 65] on div "Next" at bounding box center [974, 62] width 65 height 30
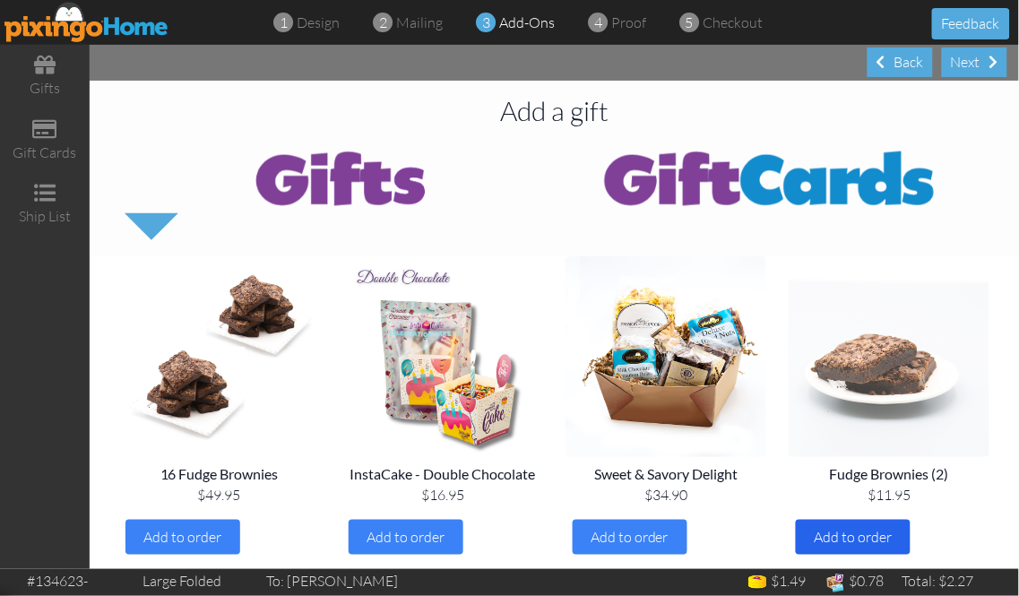
click at [847, 532] on span "Add to order" at bounding box center [853, 537] width 78 height 18
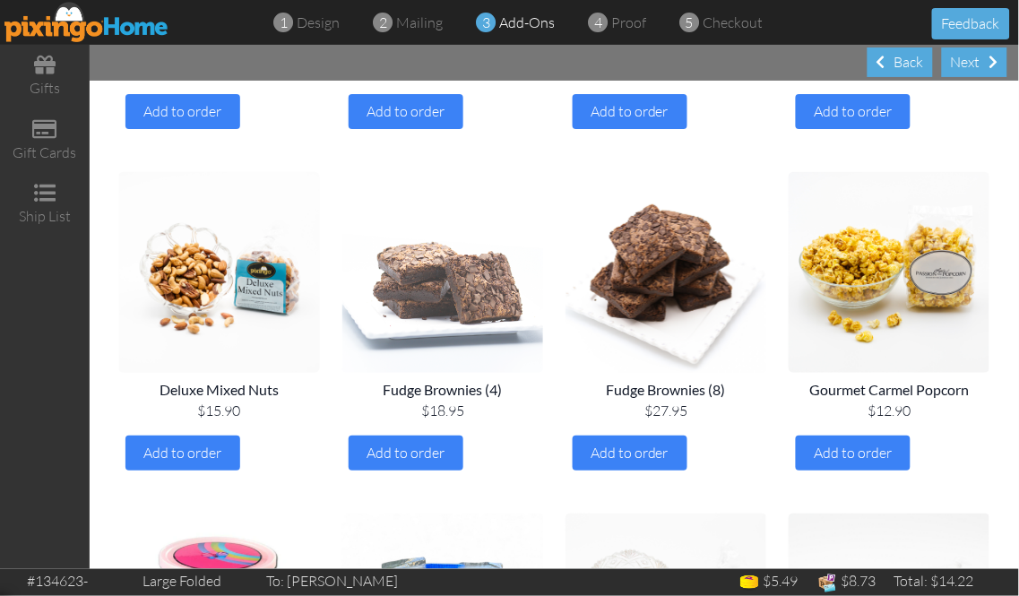
scroll to position [796, 0]
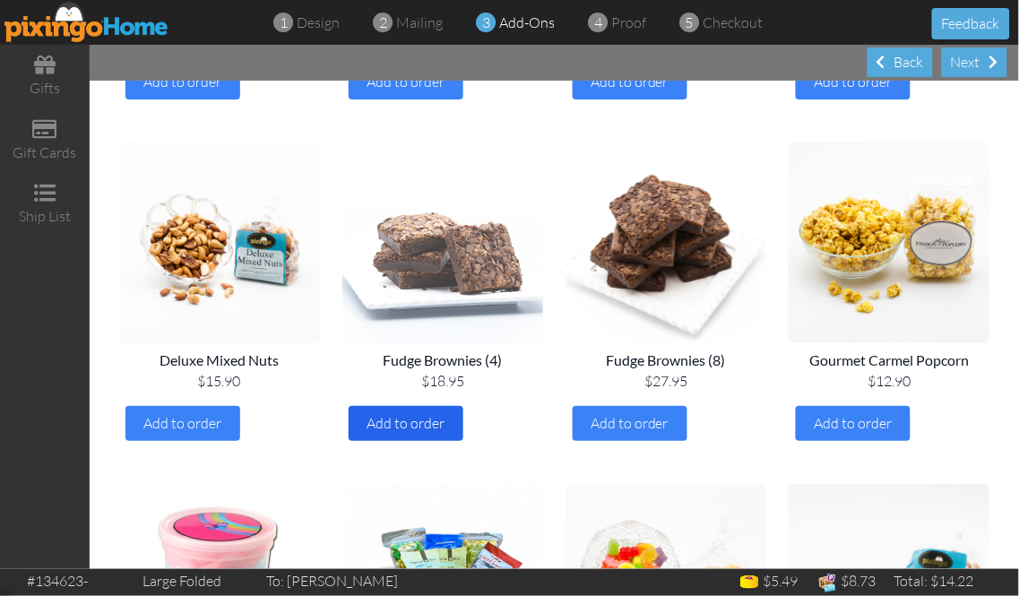
click at [429, 426] on span "Add to order" at bounding box center [407, 423] width 78 height 18
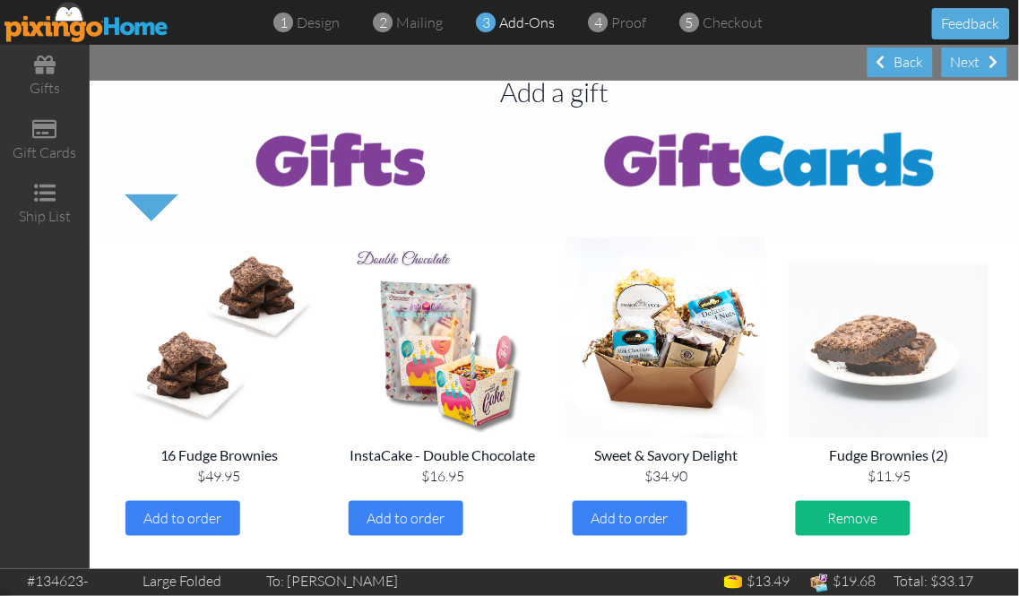
scroll to position [0, 0]
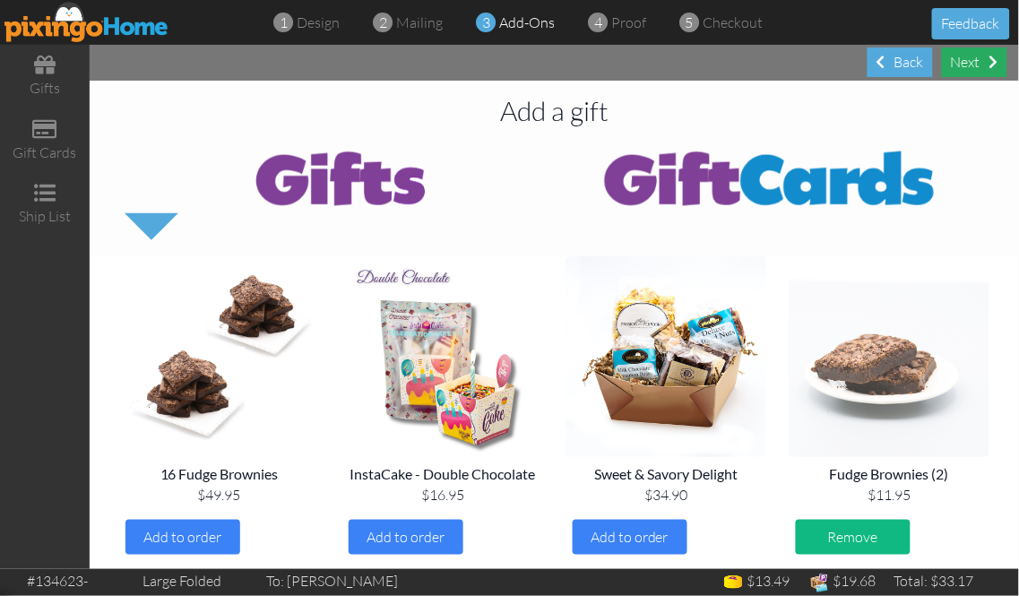
click at [974, 63] on div "Next" at bounding box center [974, 63] width 65 height 30
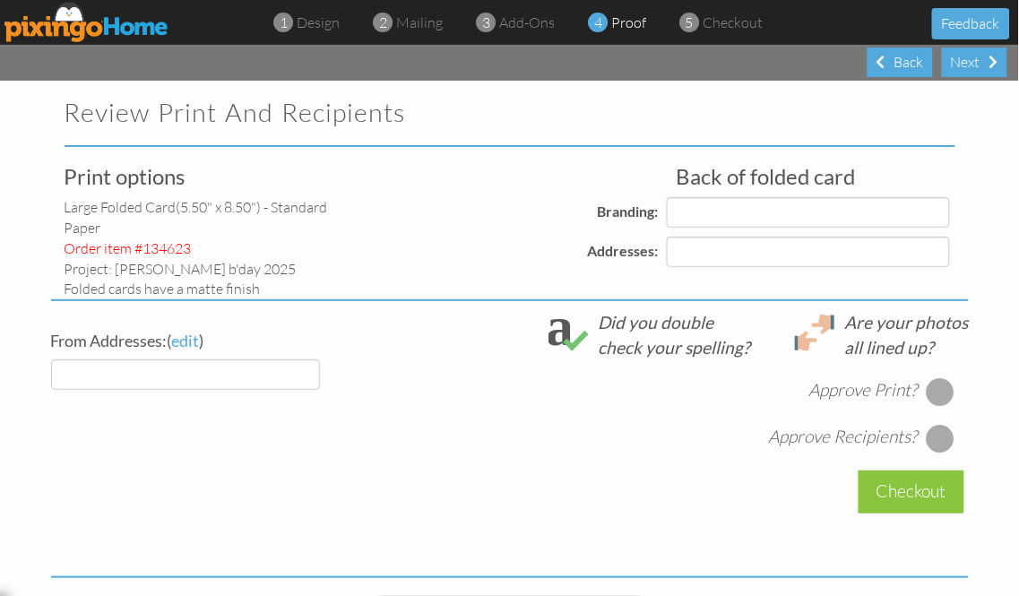
select select "object:7007"
select select "object:7011"
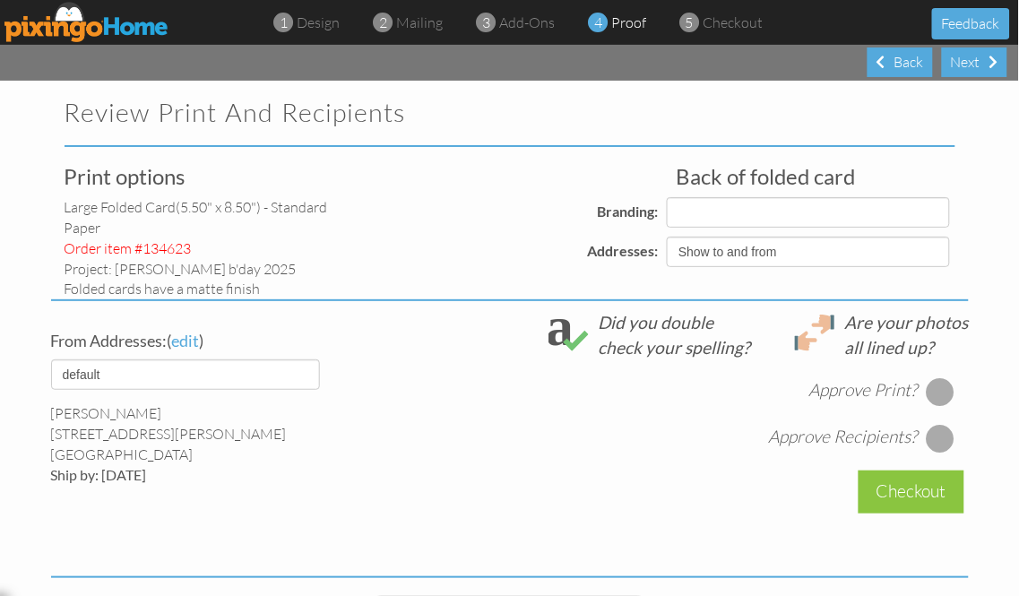
select select "object:7014"
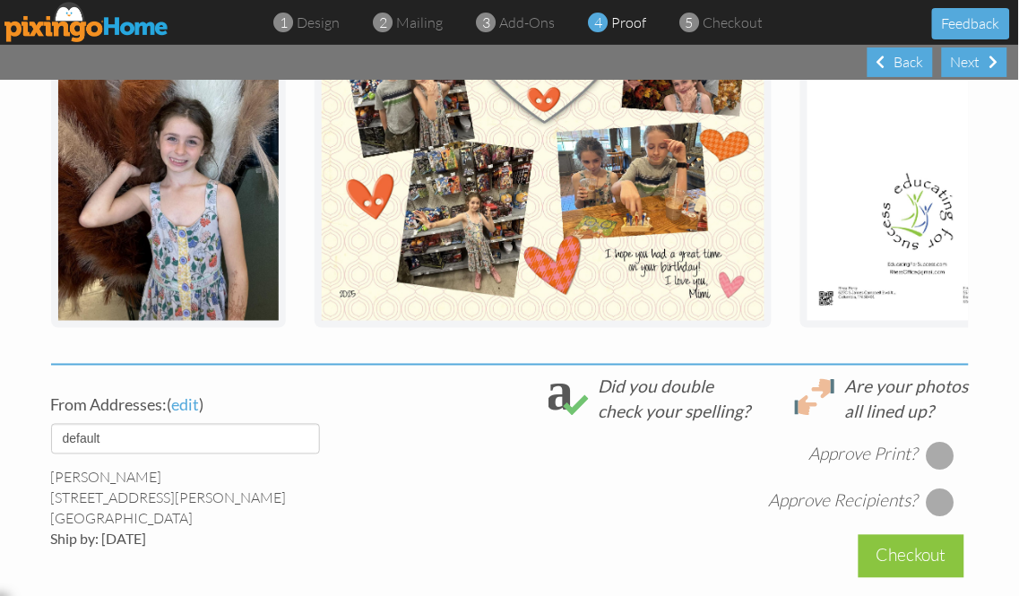
scroll to position [498, 0]
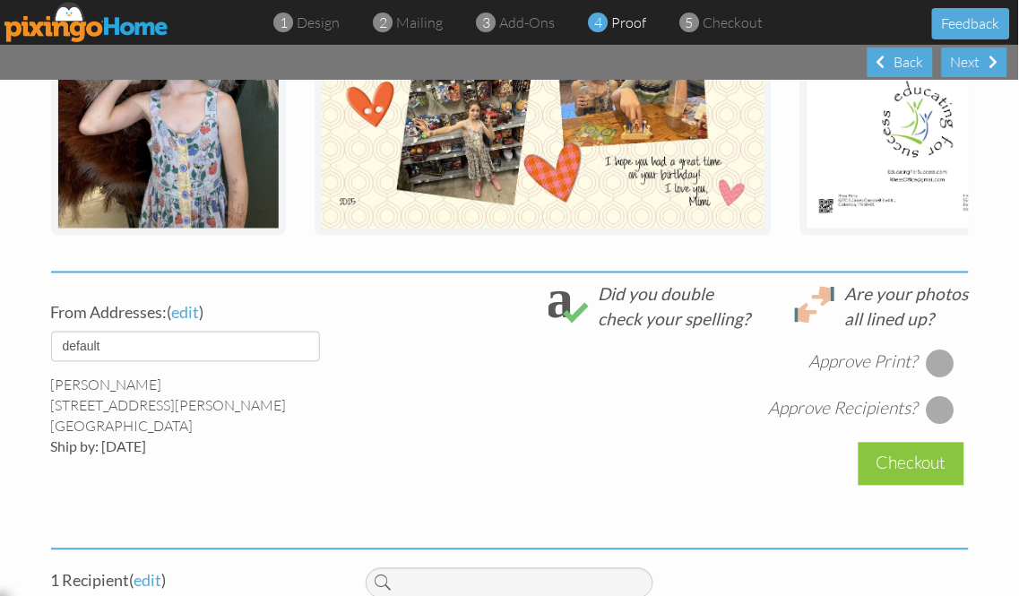
click at [940, 374] on div at bounding box center [940, 364] width 29 height 29
click at [933, 372] on div at bounding box center [941, 364] width 20 height 20
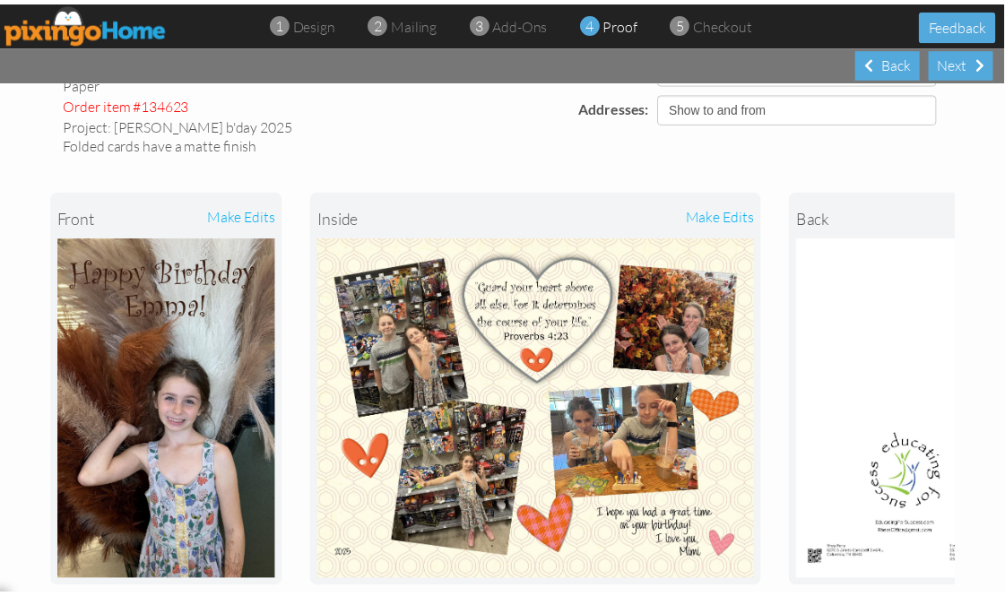
scroll to position [199, 0]
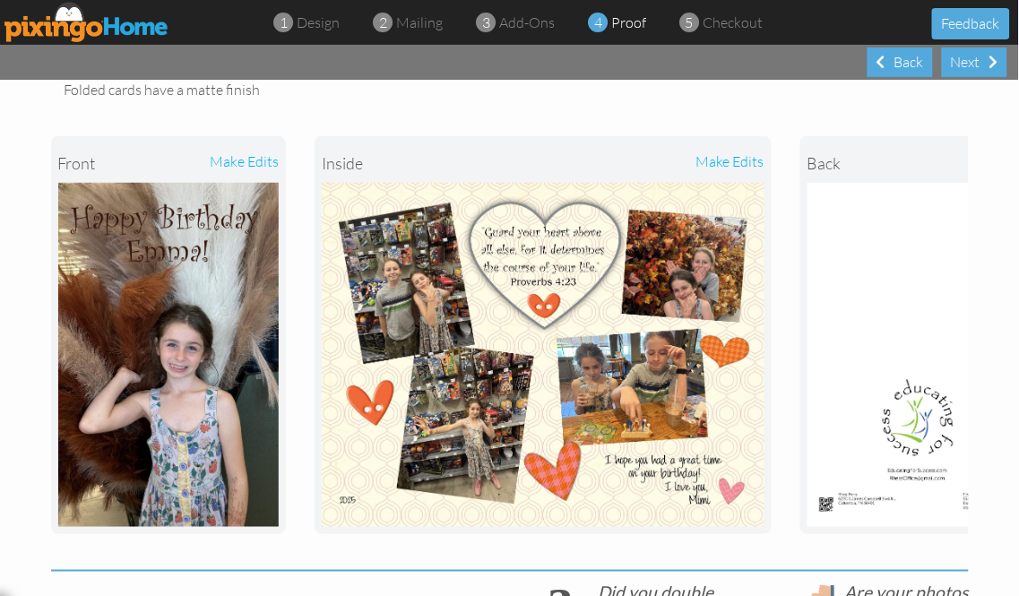
click at [754, 163] on div "make edits" at bounding box center [653, 162] width 221 height 39
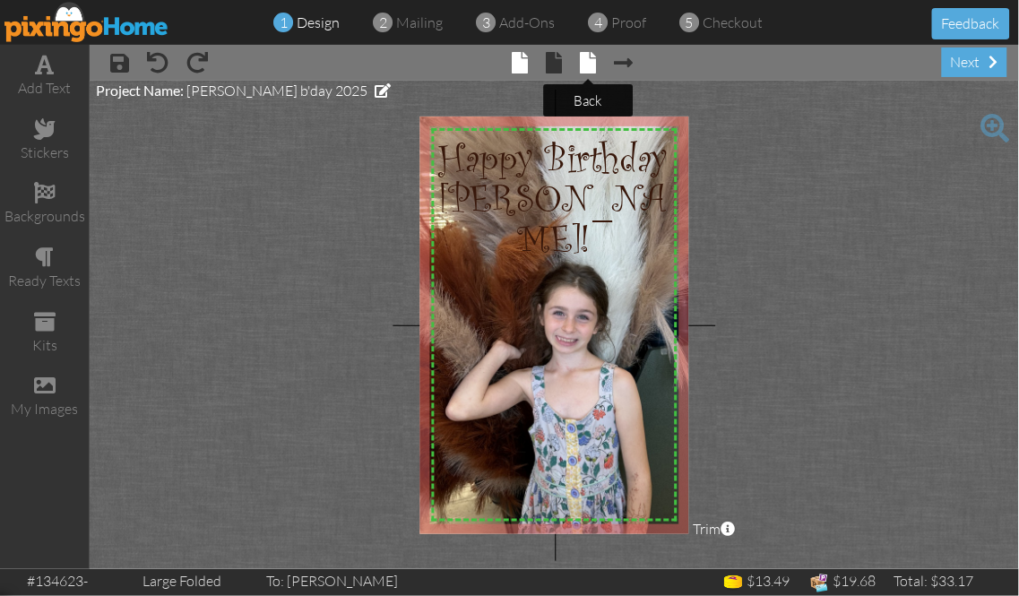
click at [587, 61] on span at bounding box center [588, 63] width 16 height 22
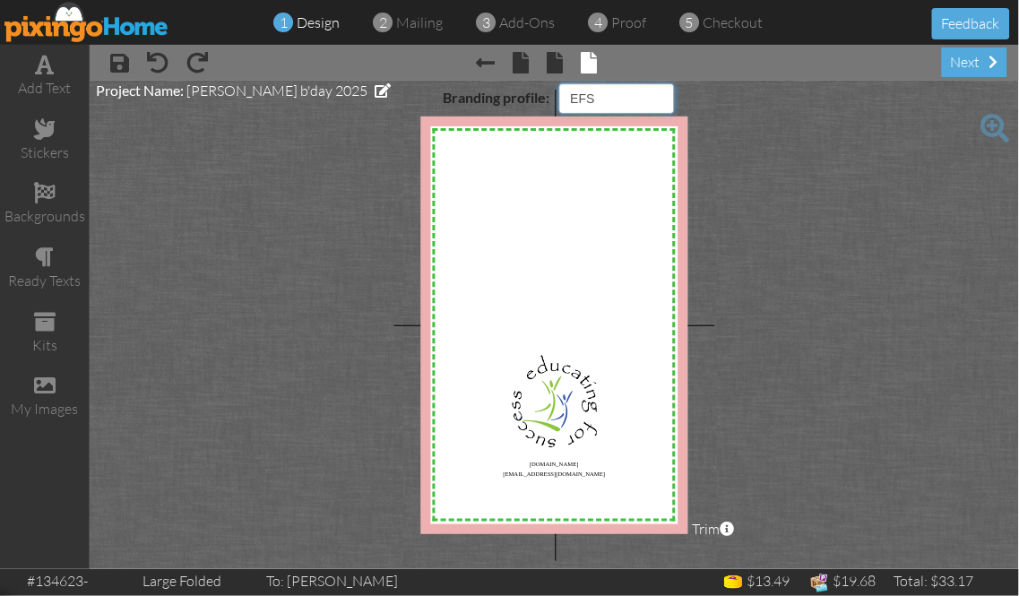
click at [664, 100] on select "Pixingo Default Profile EFS" at bounding box center [617, 98] width 116 height 30
select select "object:7085"
click at [559, 83] on select "Pixingo Default Profile EFS" at bounding box center [617, 98] width 116 height 30
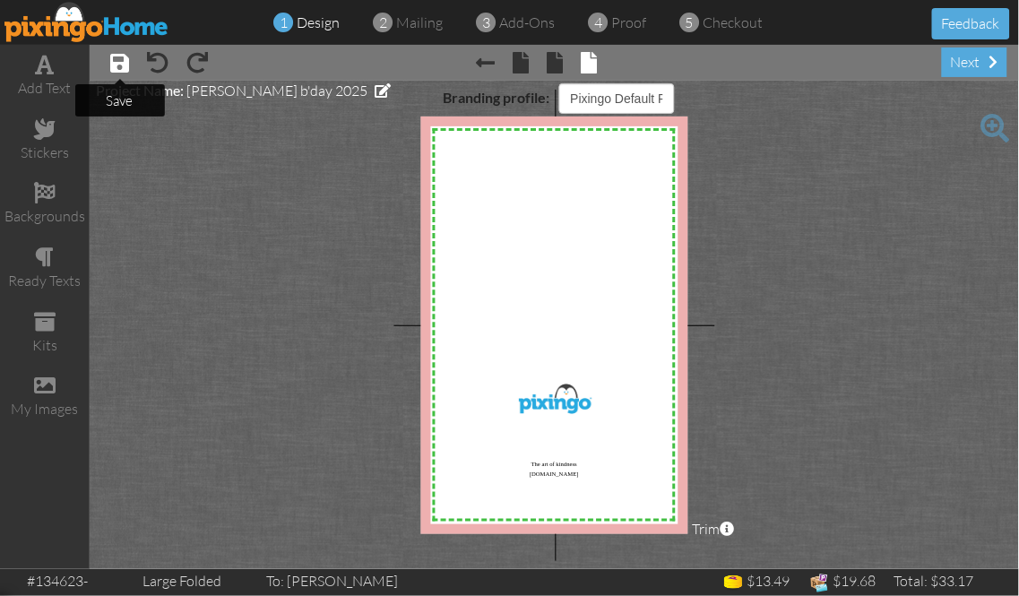
click at [119, 66] on span at bounding box center [119, 63] width 19 height 22
click at [958, 65] on div "next" at bounding box center [974, 63] width 65 height 30
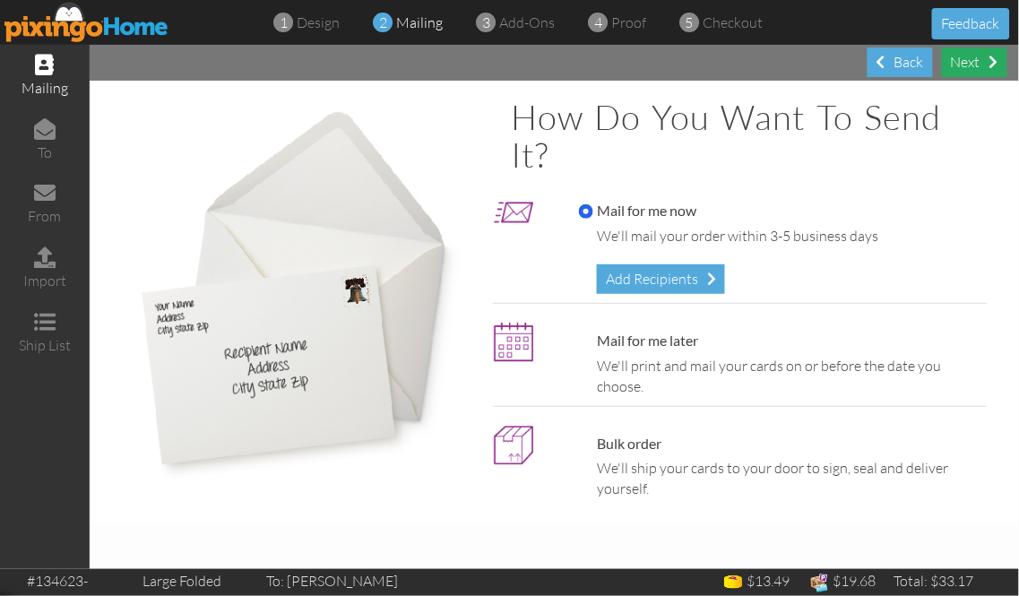
click at [953, 61] on div "Next" at bounding box center [974, 63] width 65 height 30
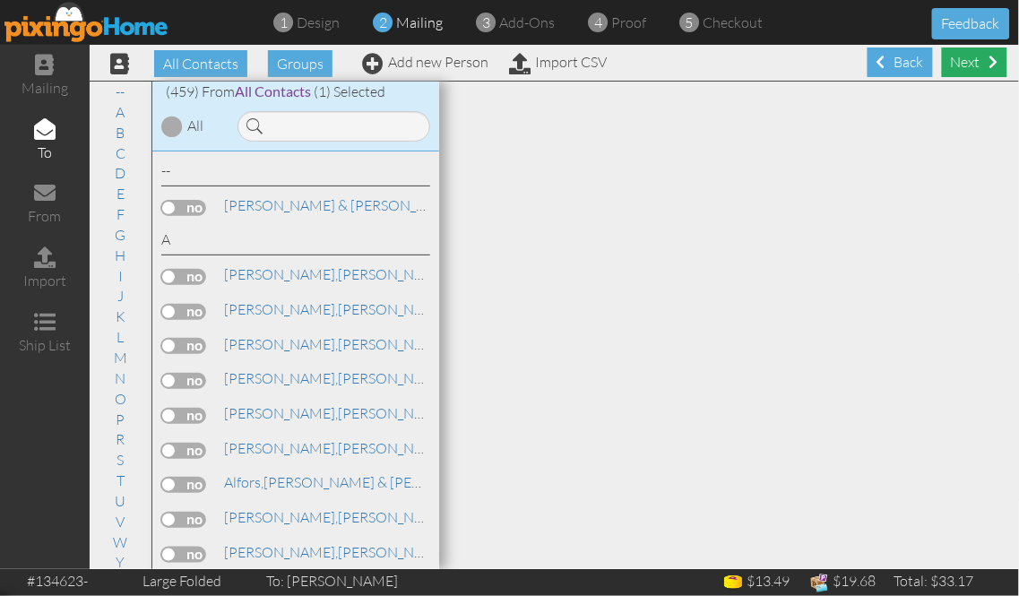
click at [958, 61] on div "Next" at bounding box center [974, 63] width 65 height 30
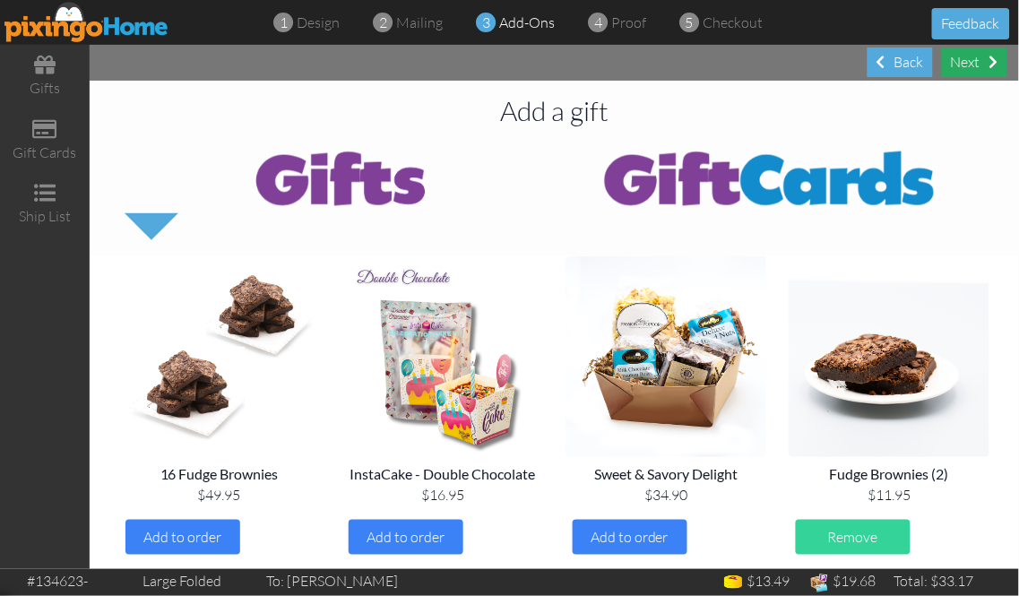
click at [965, 60] on div "Next" at bounding box center [974, 63] width 65 height 30
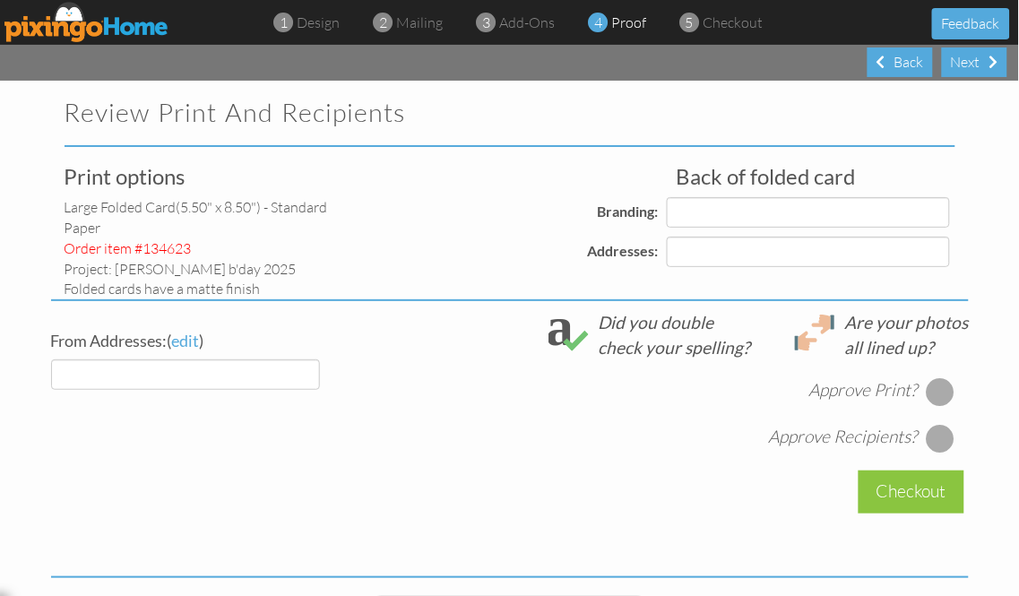
select select "object:8297"
select select "object:8300"
select select "object:8302"
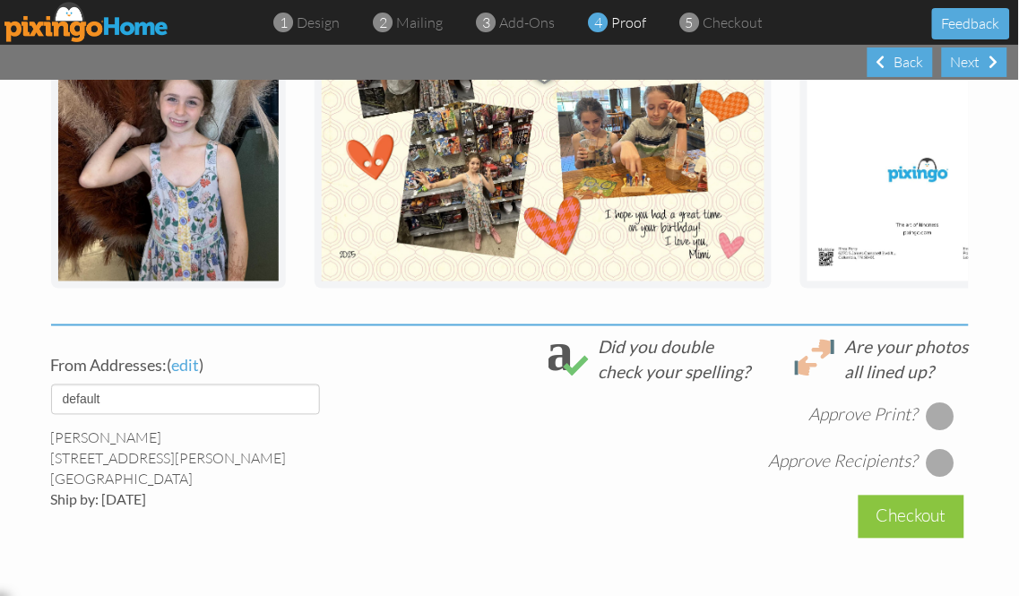
scroll to position [498, 0]
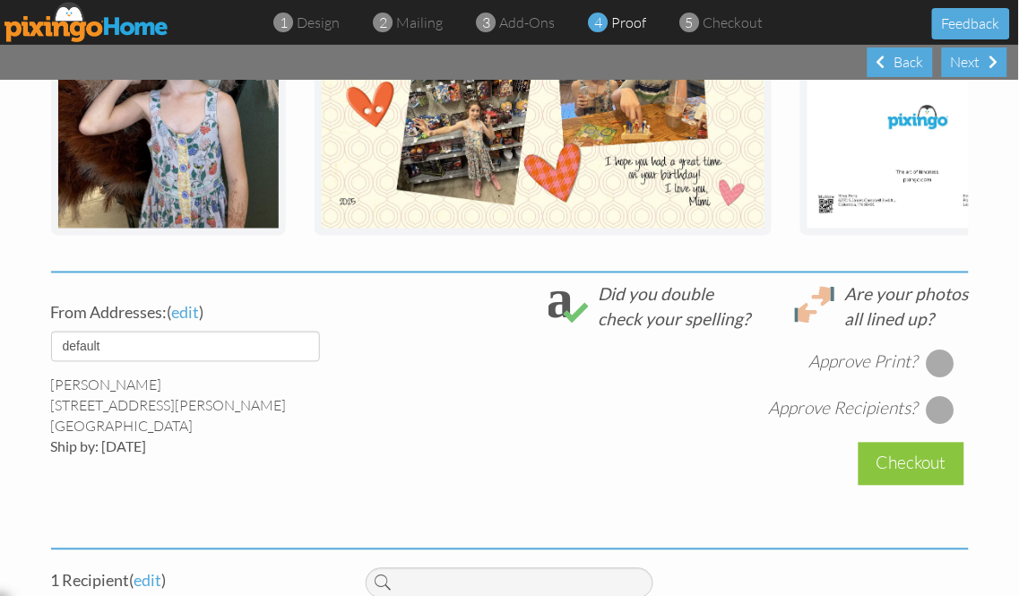
click at [934, 377] on div at bounding box center [940, 364] width 29 height 29
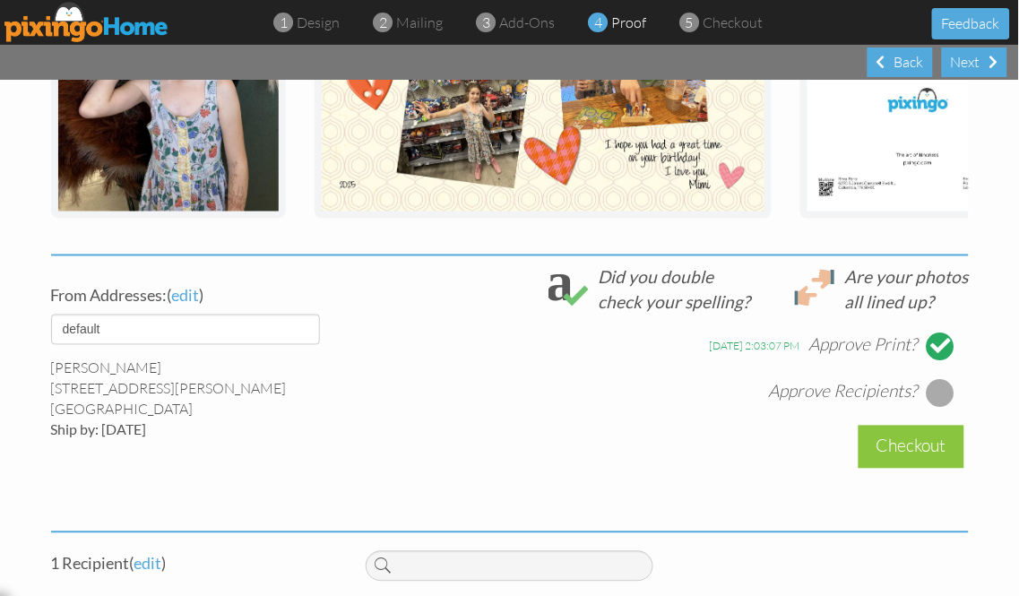
scroll to position [540, 0]
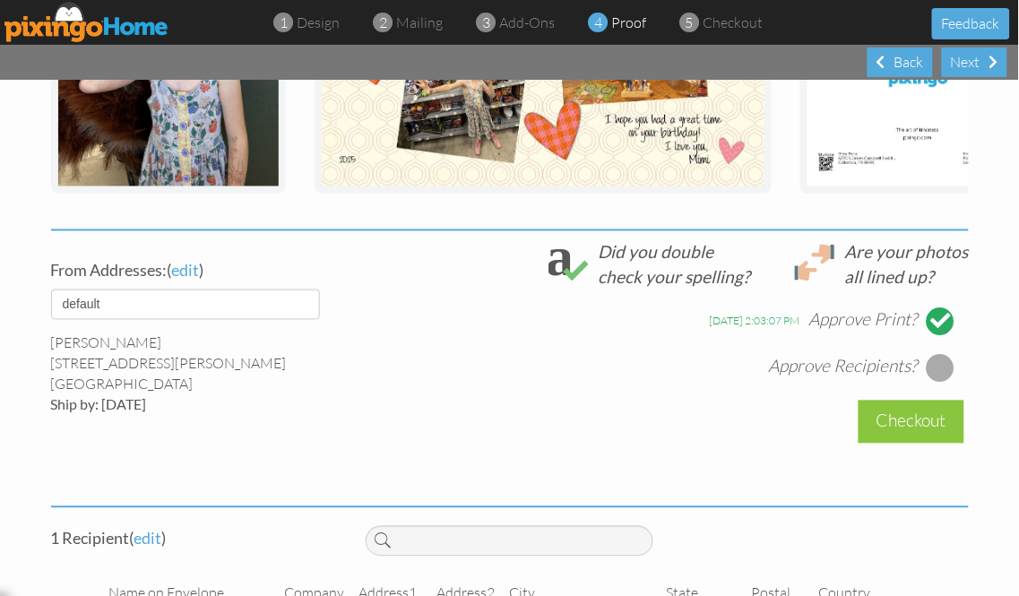
click at [932, 380] on div at bounding box center [940, 368] width 29 height 29
click at [899, 439] on div "Checkout" at bounding box center [912, 422] width 106 height 42
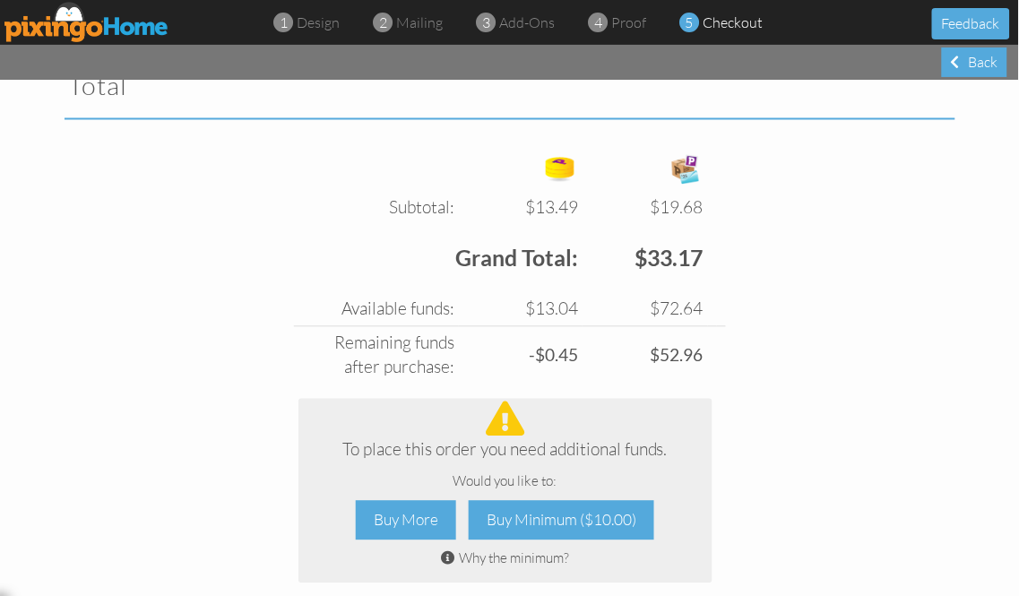
scroll to position [771, 0]
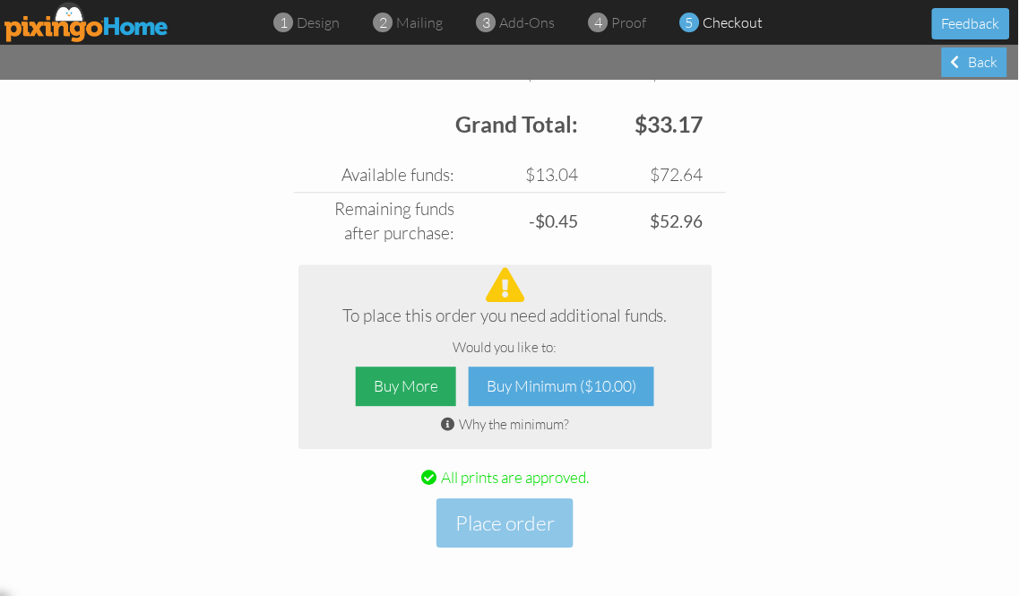
click at [402, 388] on div "Buy More" at bounding box center [406, 387] width 100 height 40
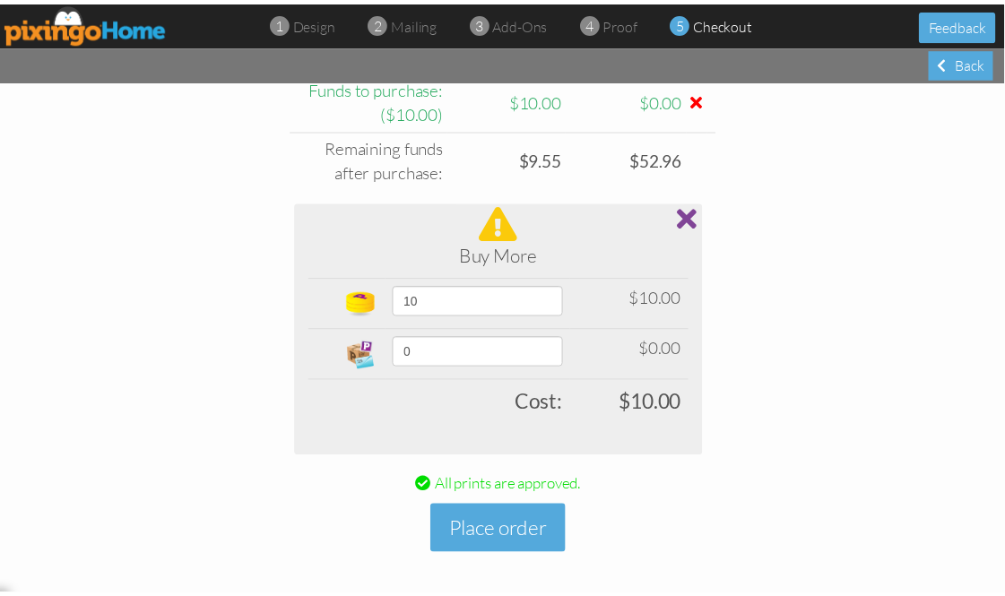
scroll to position [899, 0]
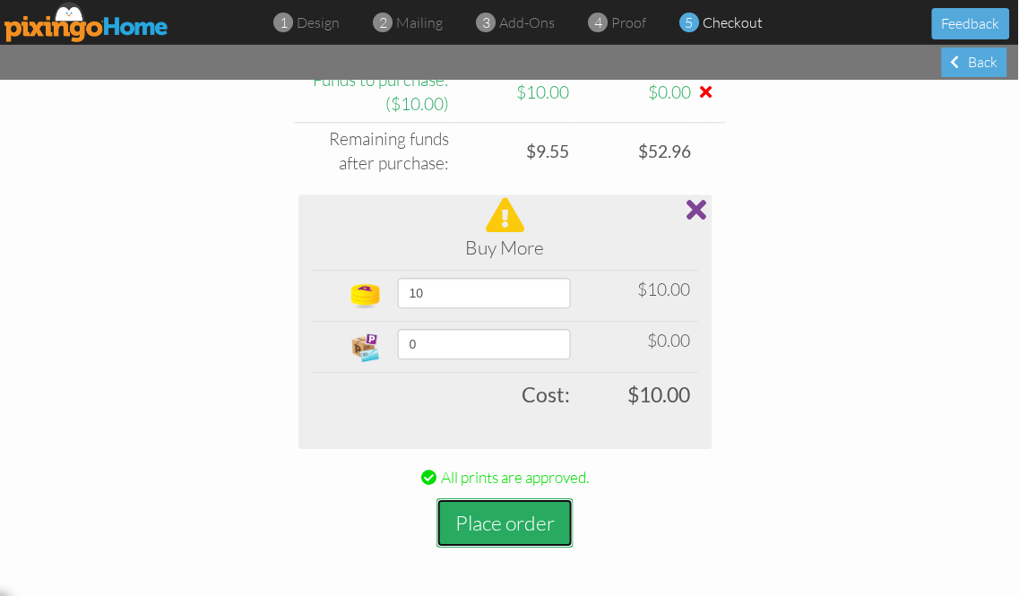
click at [495, 522] on button "Place order" at bounding box center [505, 522] width 137 height 49
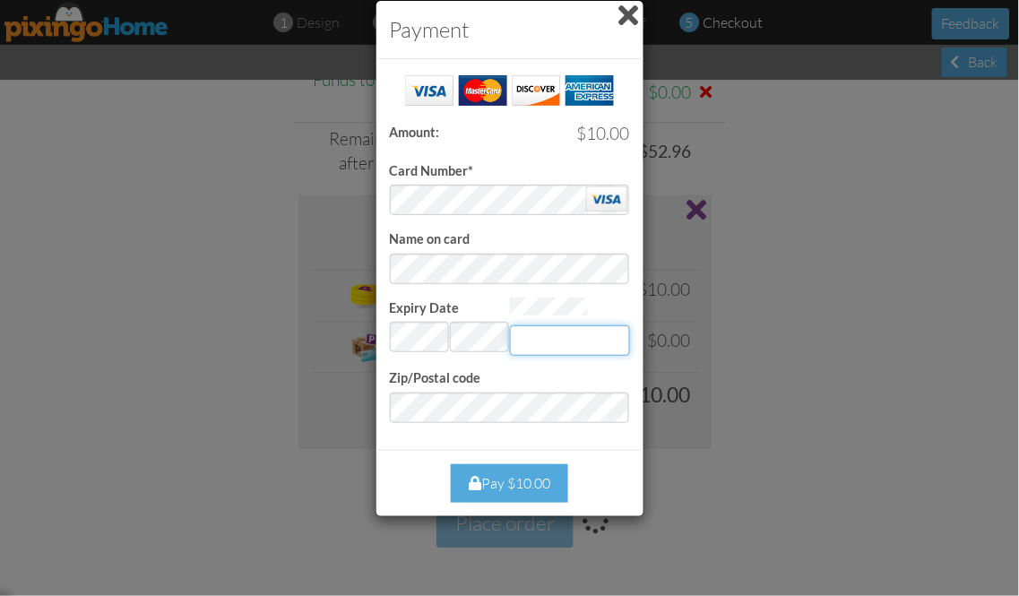
click at [535, 338] on input "Expiry Date" at bounding box center [570, 340] width 120 height 30
type input "069"
click at [516, 477] on div "Pay $10.00" at bounding box center [509, 483] width 117 height 39
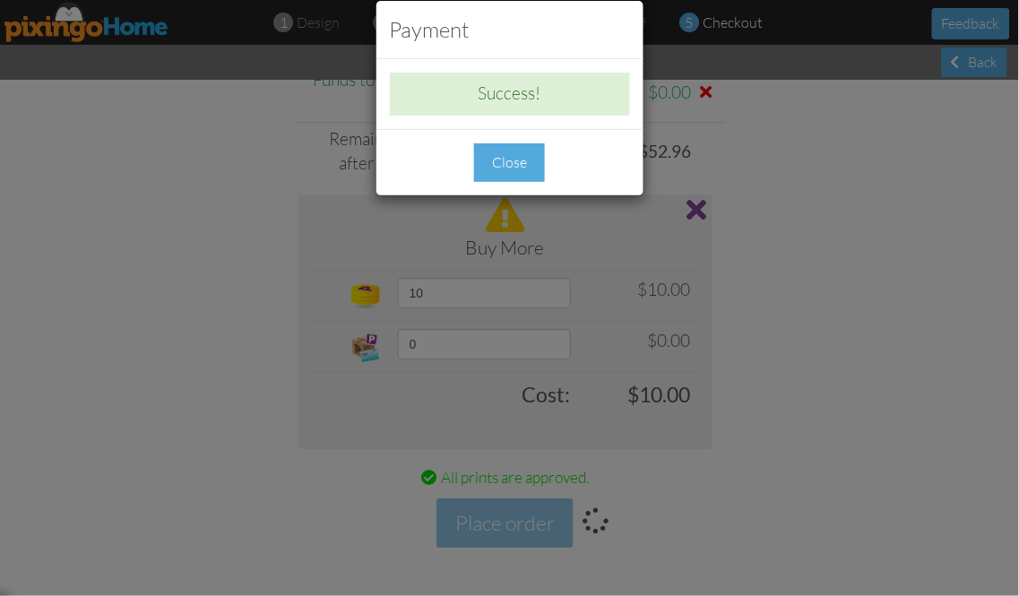
click at [507, 159] on div "Close" at bounding box center [509, 162] width 71 height 39
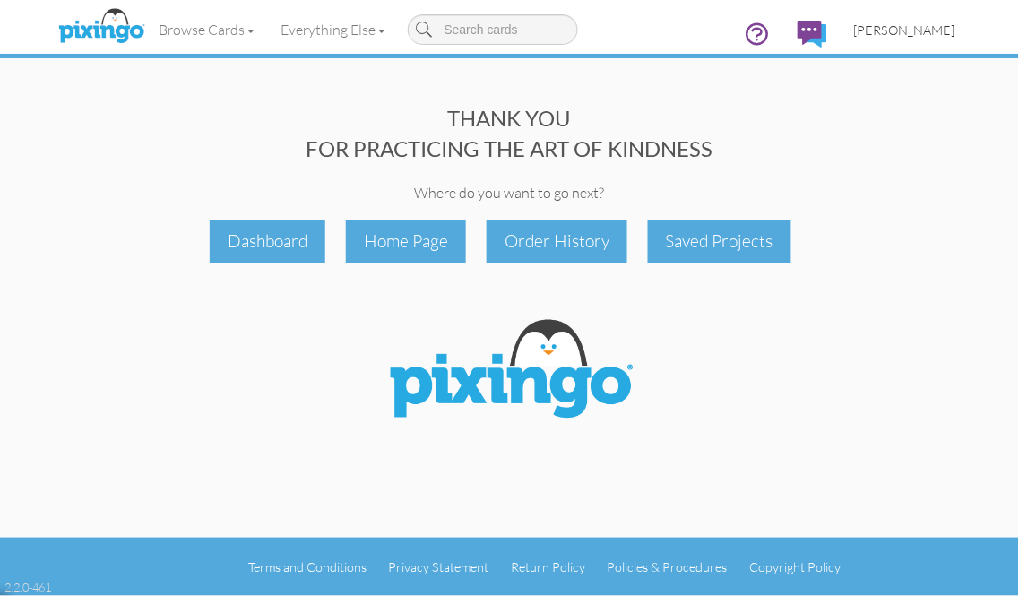
click at [930, 28] on span "[PERSON_NAME]" at bounding box center [904, 29] width 101 height 15
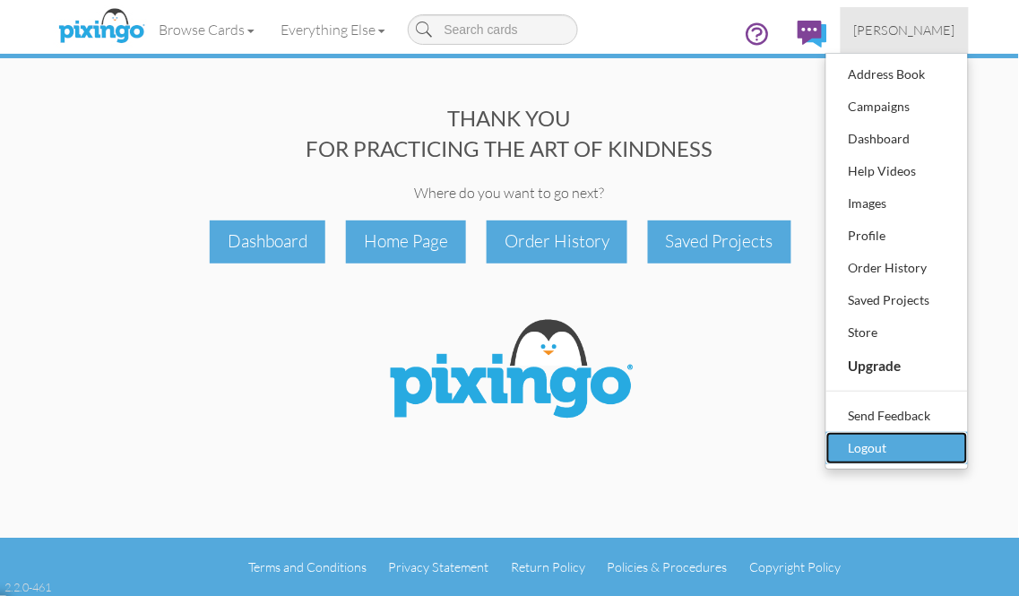
click at [865, 444] on div "Logout" at bounding box center [898, 448] width 106 height 27
